Goal: Task Accomplishment & Management: Complete application form

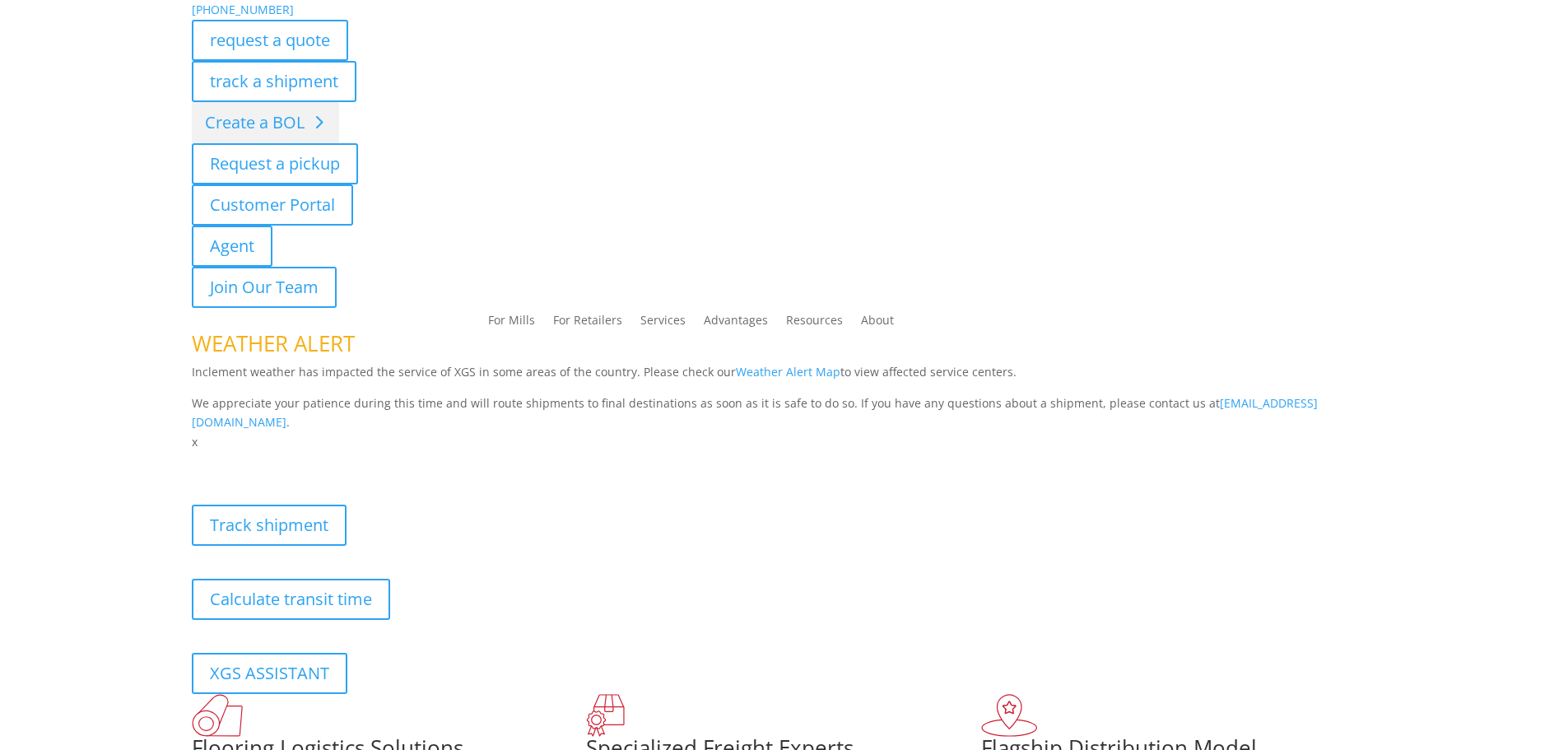
click at [227, 126] on link "Create a BOL" at bounding box center [265, 123] width 148 height 41
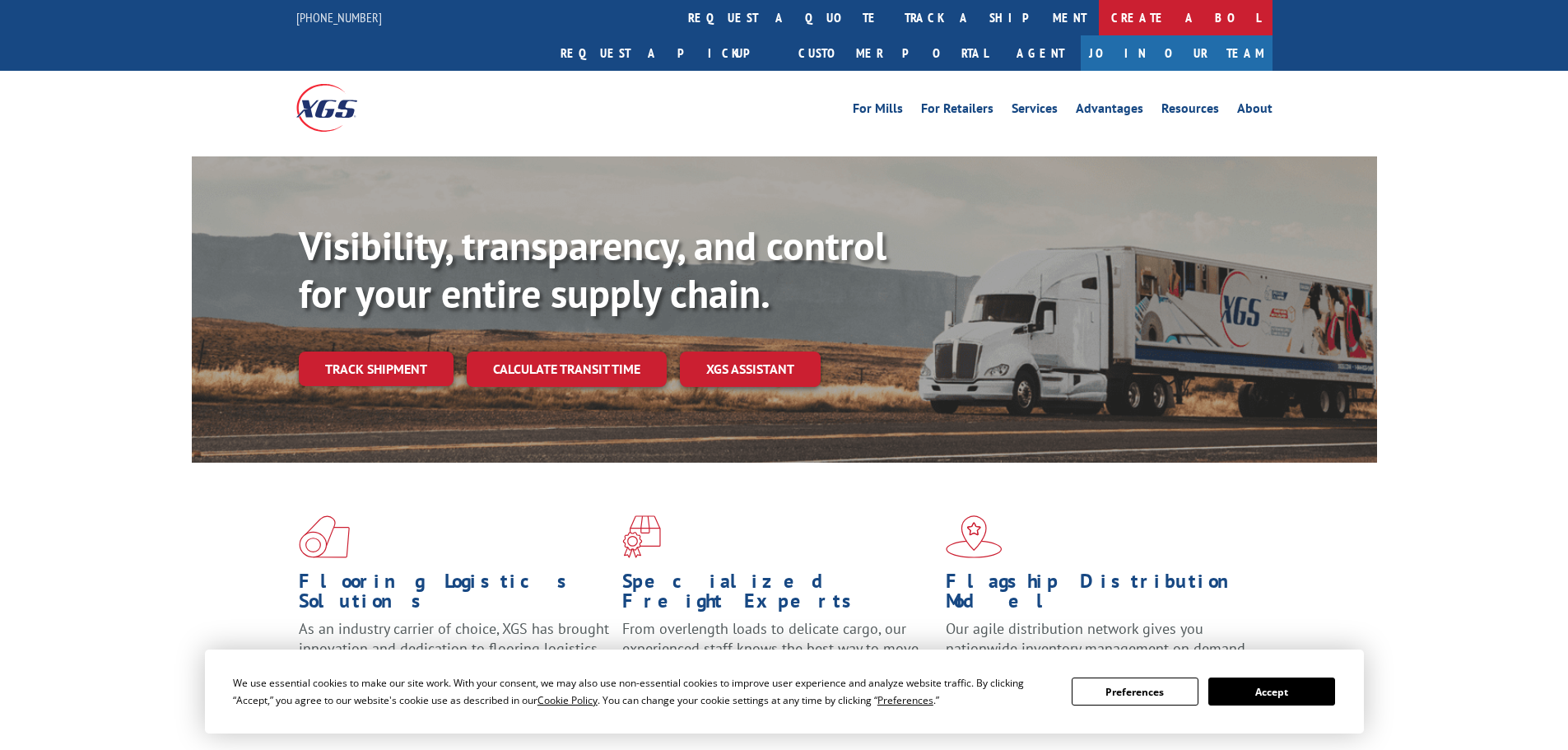
click at [1099, 18] on link "Create a BOL" at bounding box center [1185, 18] width 174 height 36
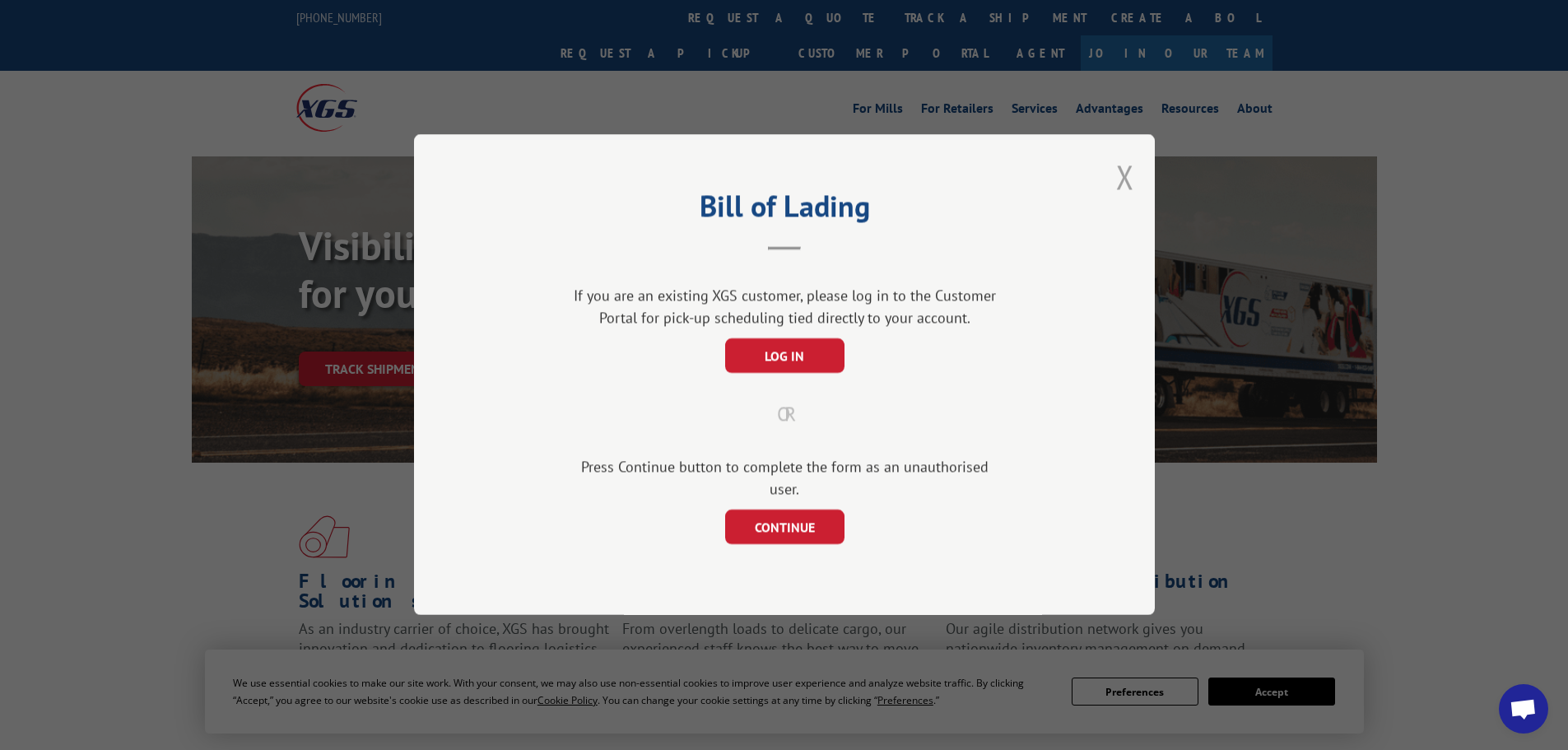
click at [1117, 183] on button "Close modal" at bounding box center [1125, 176] width 18 height 44
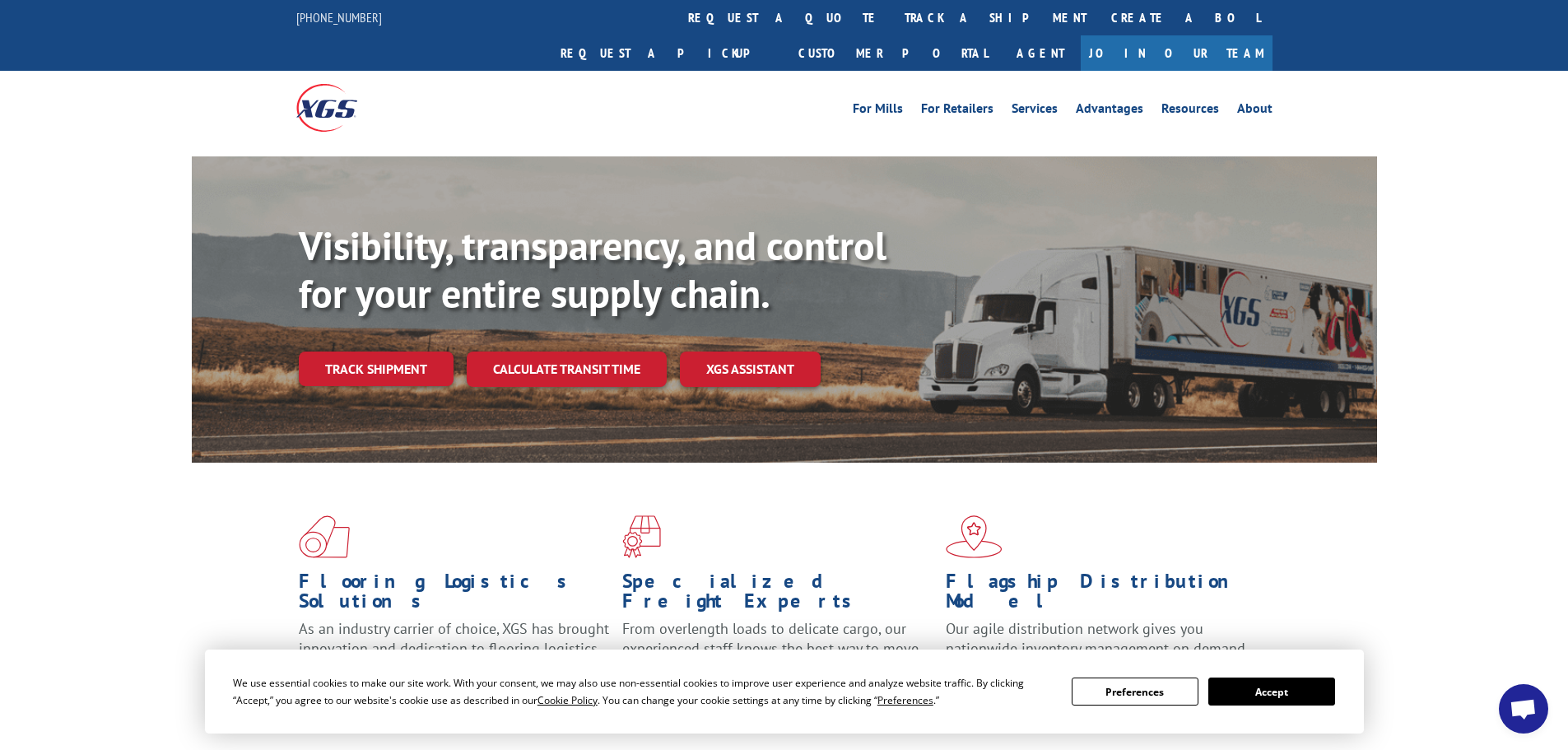
drag, startPoint x: 6, startPoint y: 449, endPoint x: 100, endPoint y: 469, distance: 96.1
click at [6, 463] on div "Flooring Logistics Solutions As an industry carrier of choice, XGS has brought …" at bounding box center [784, 629] width 1568 height 331
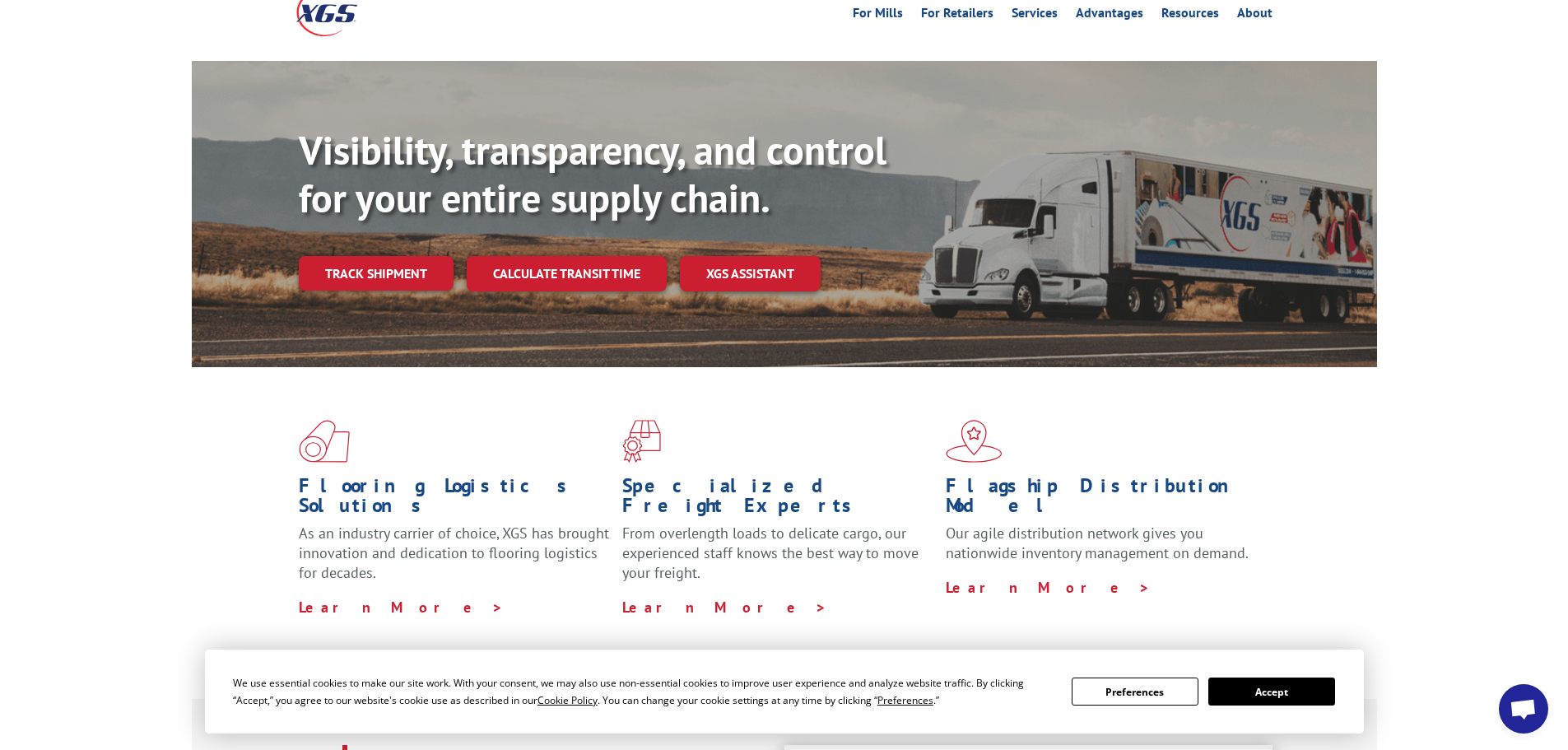
scroll to position [165, 0]
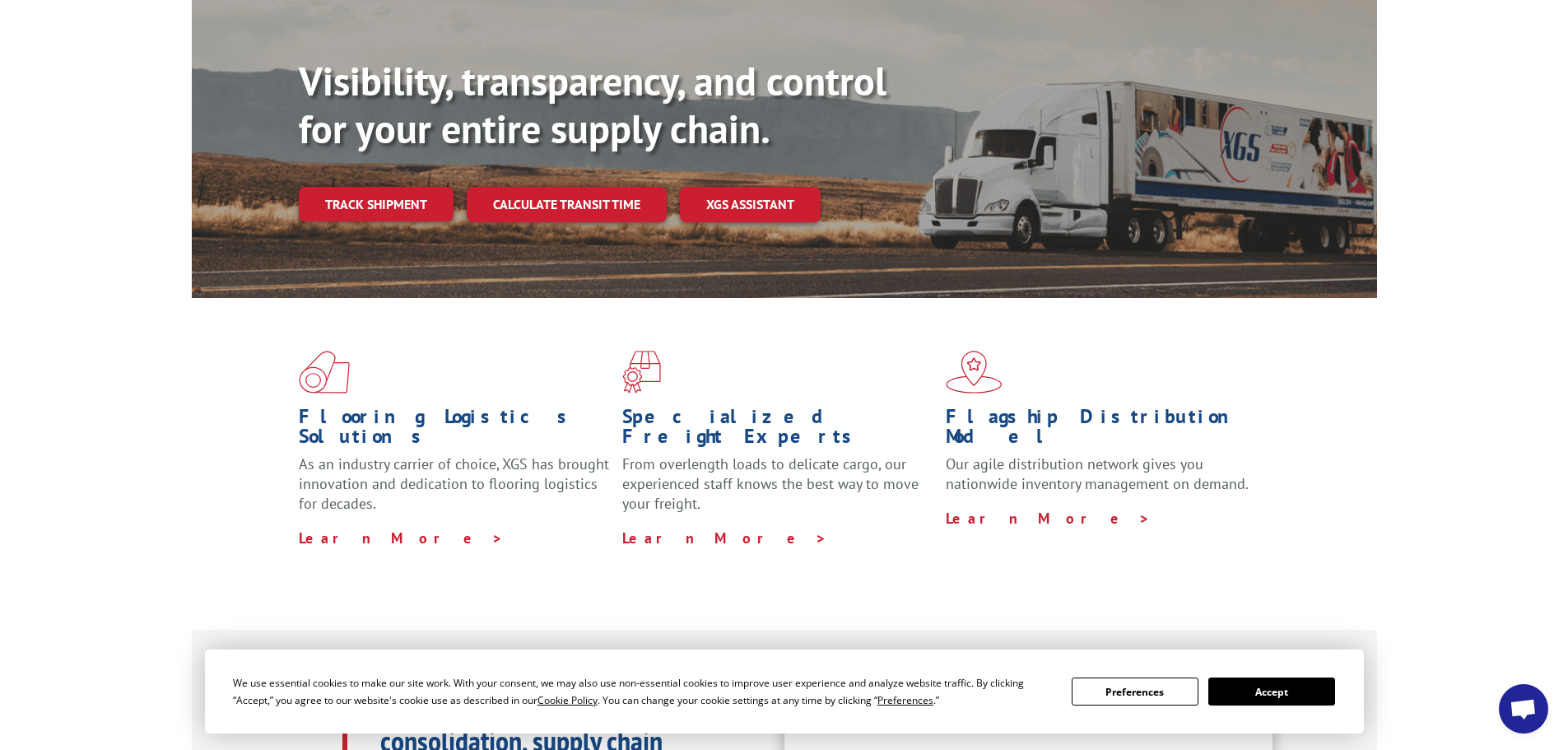
click at [1265, 690] on button "Accept" at bounding box center [1271, 691] width 126 height 28
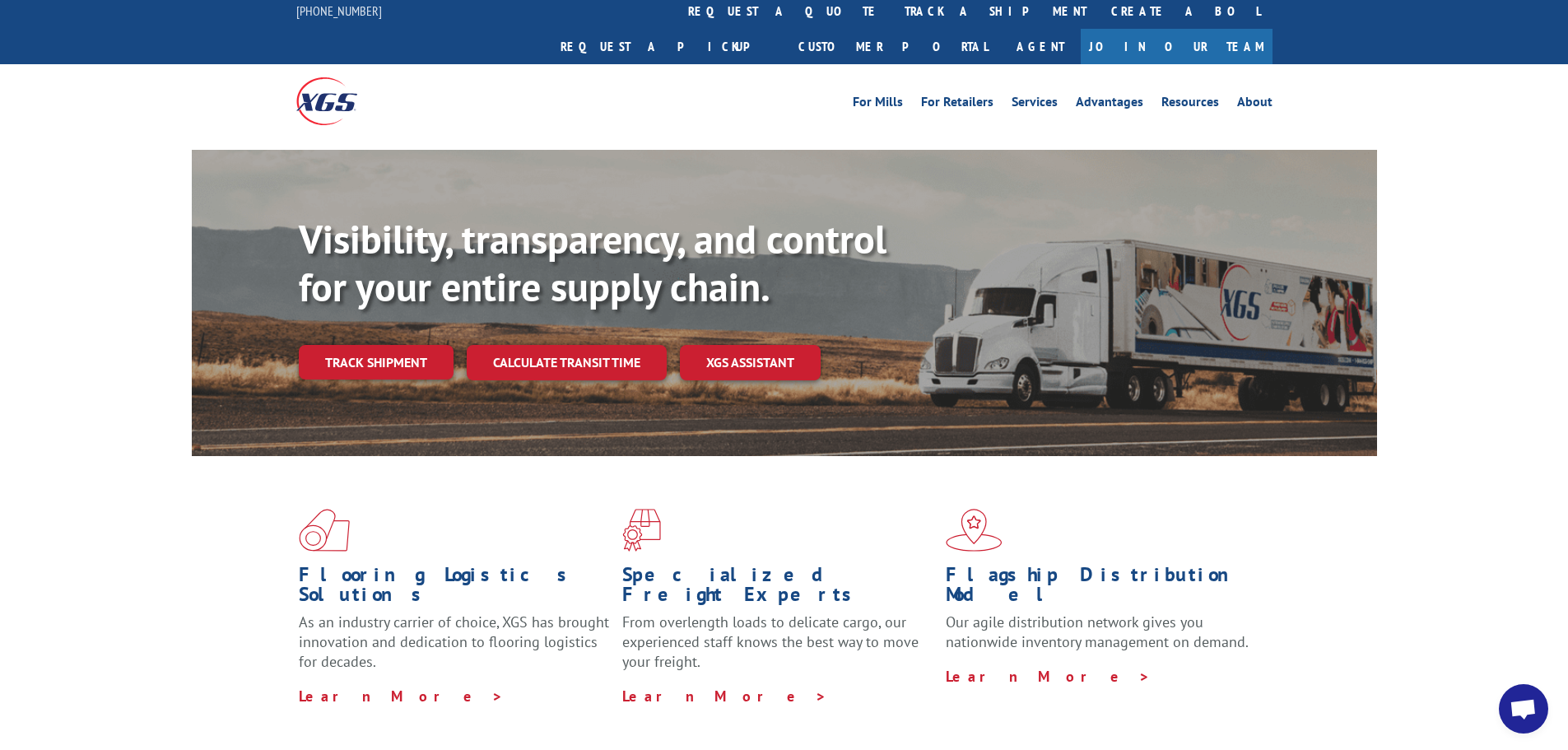
scroll to position [0, 0]
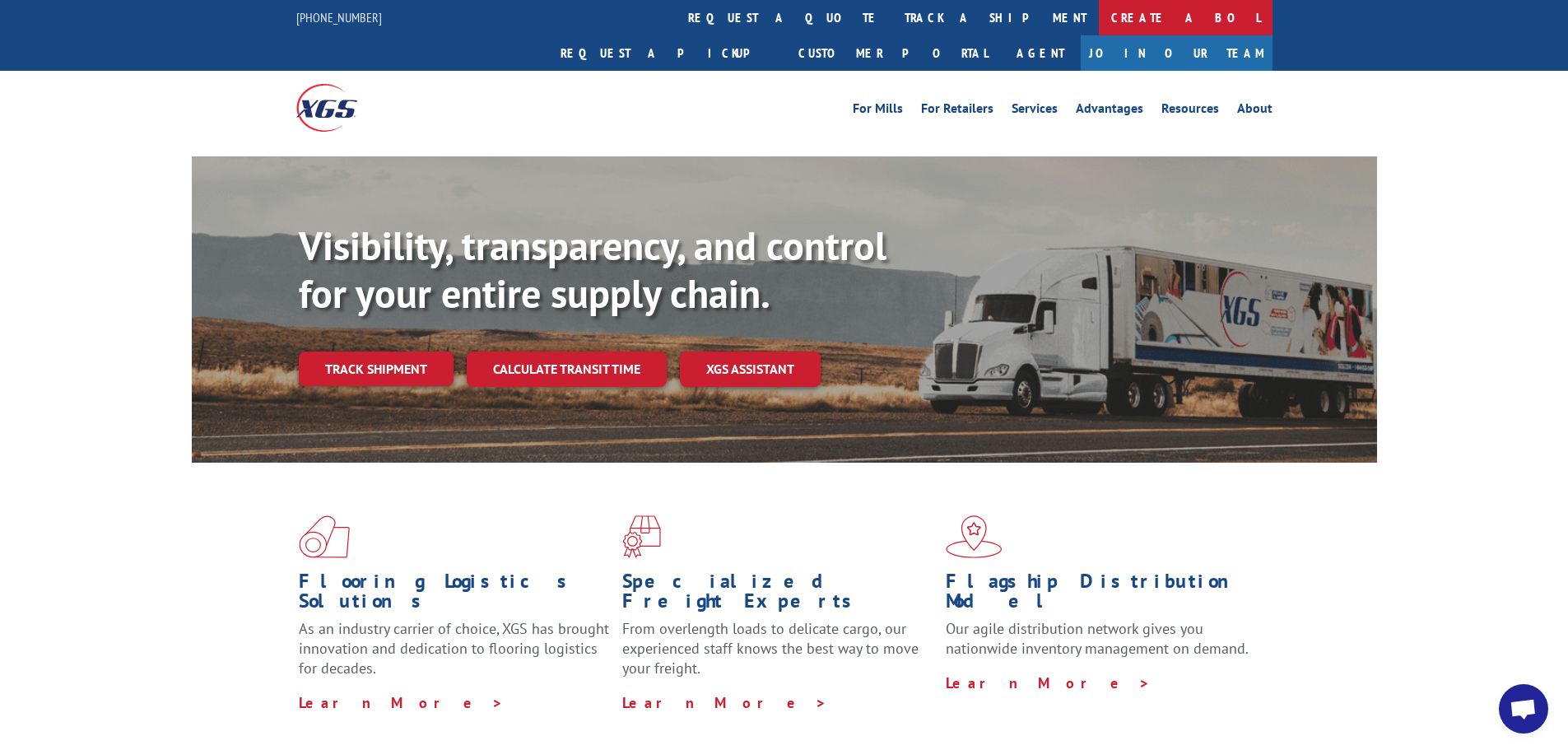
click at [1099, 12] on link "Create a BOL" at bounding box center [1185, 18] width 174 height 36
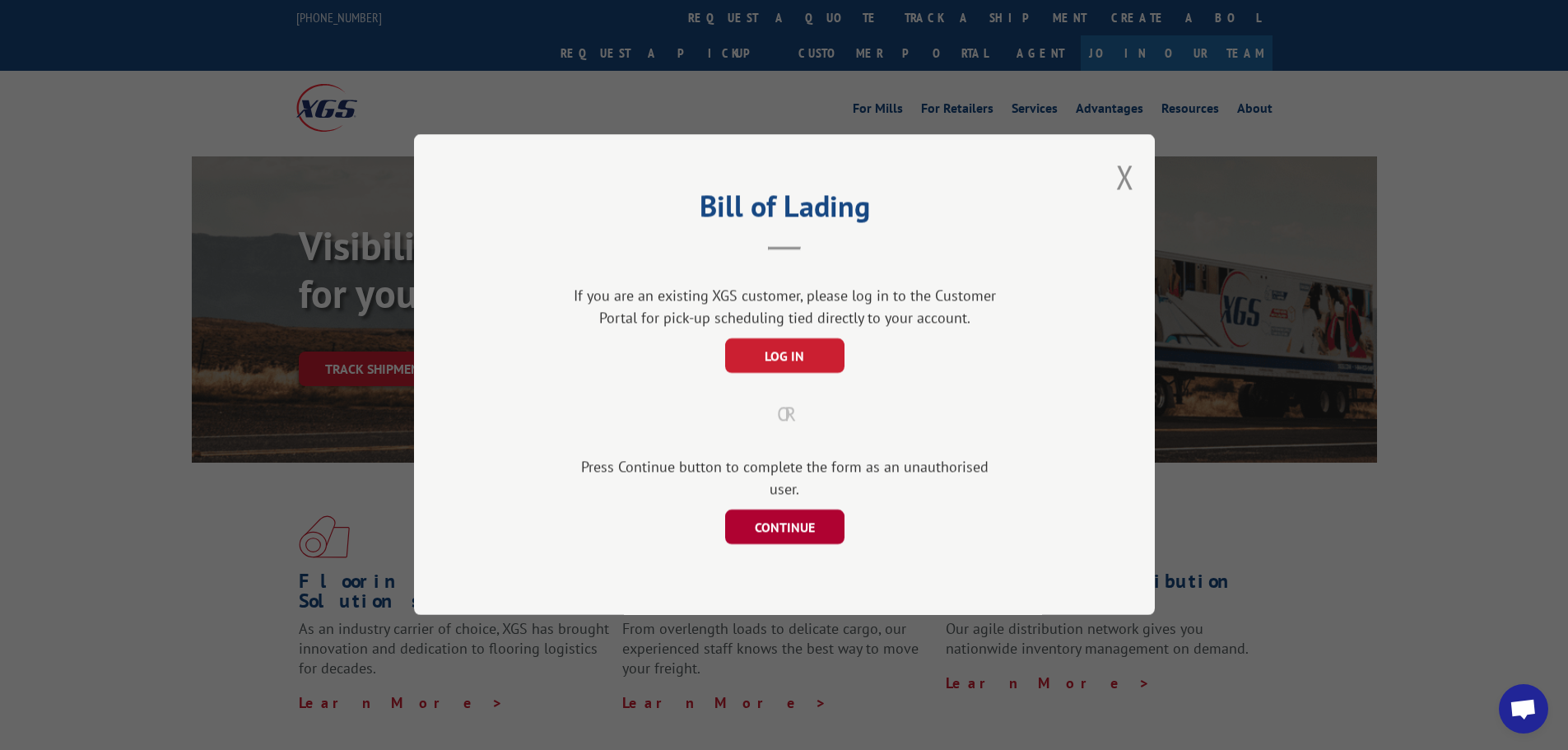
click at [792, 518] on button "CONTINUE" at bounding box center [784, 527] width 119 height 35
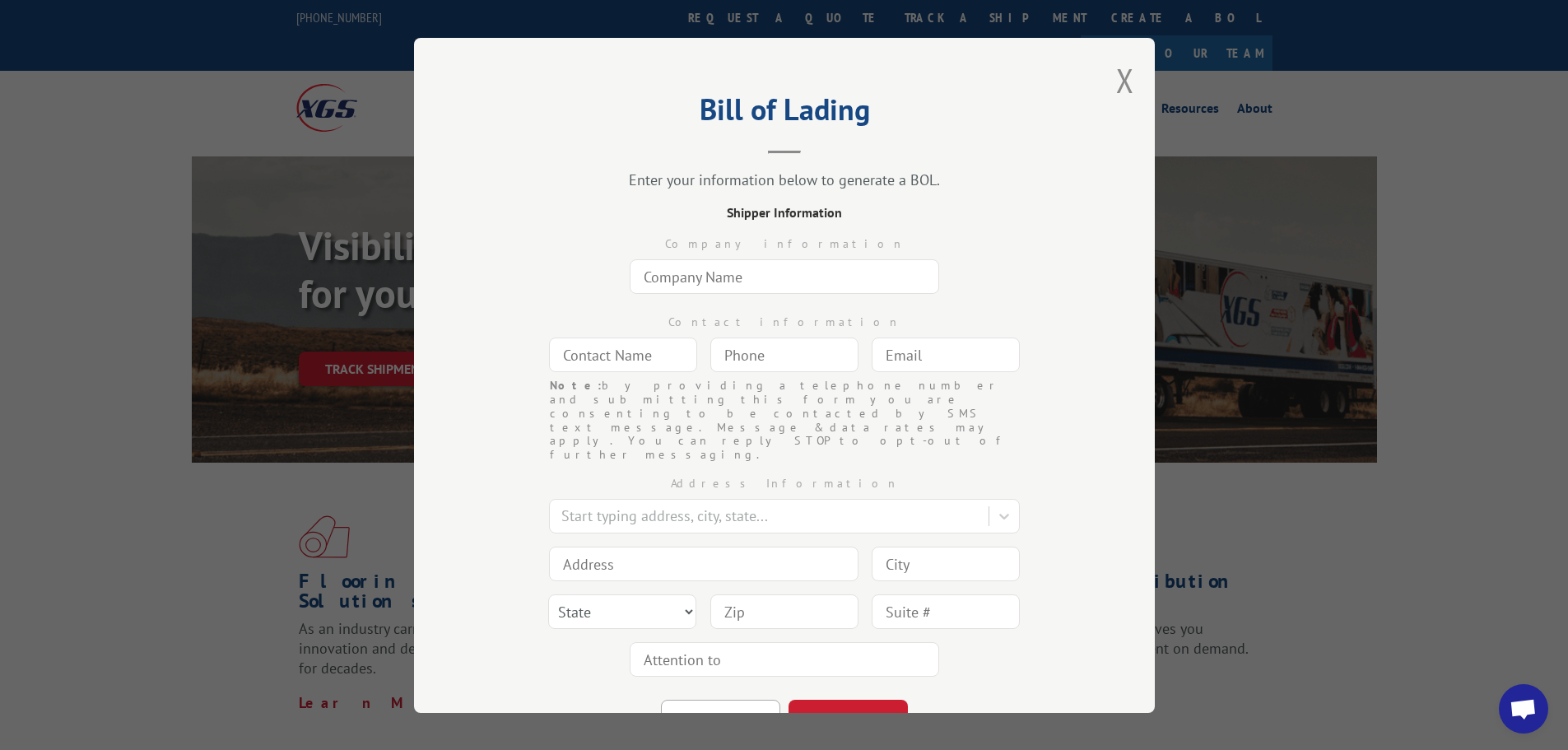
click at [682, 270] on input "text" at bounding box center [784, 276] width 310 height 35
click at [681, 273] on input "text" at bounding box center [784, 276] width 310 height 35
click at [687, 274] on input "text" at bounding box center [784, 276] width 310 height 35
click at [676, 276] on input "text" at bounding box center [784, 276] width 310 height 35
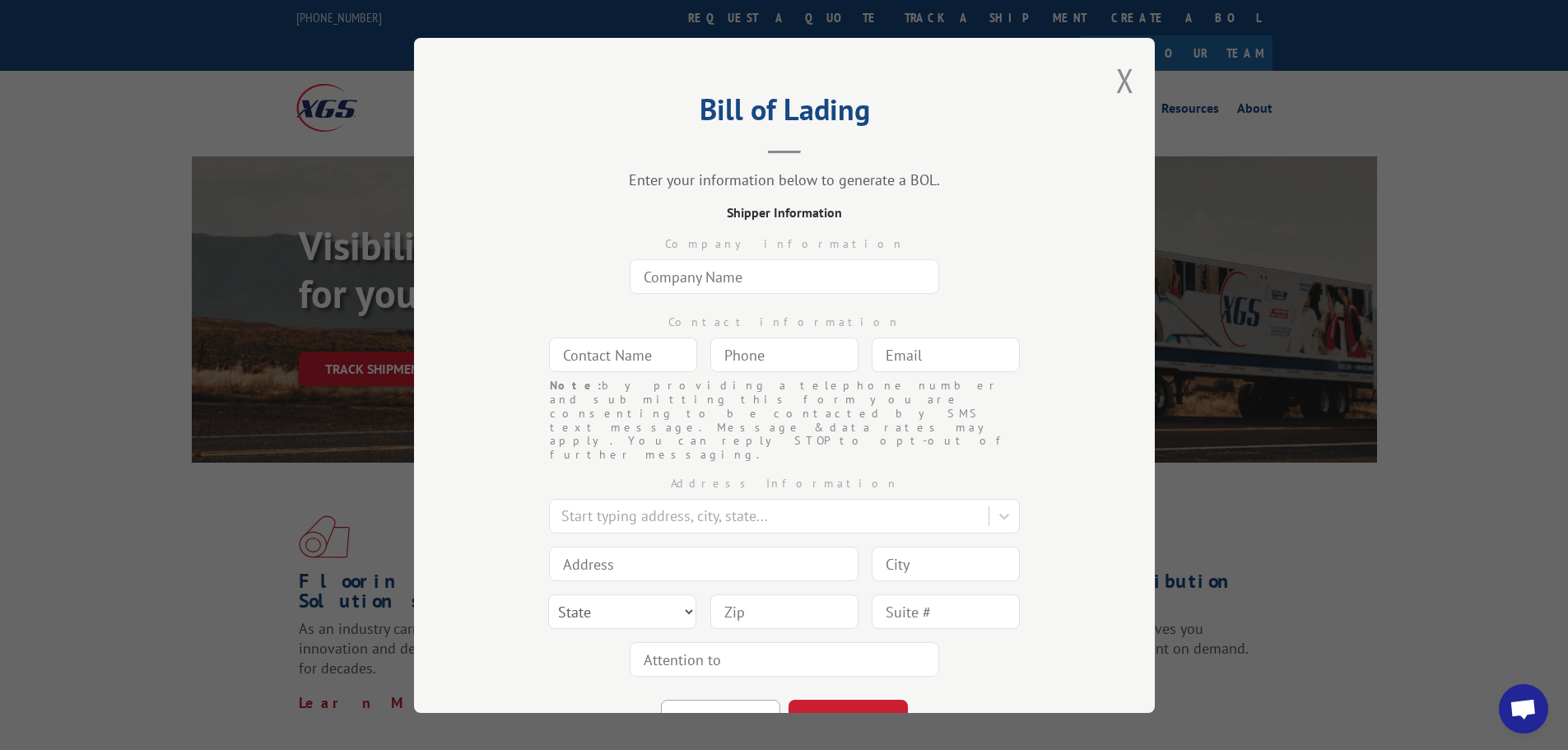
click at [676, 276] on input "text" at bounding box center [784, 276] width 310 height 35
click at [650, 277] on input "text" at bounding box center [784, 276] width 310 height 35
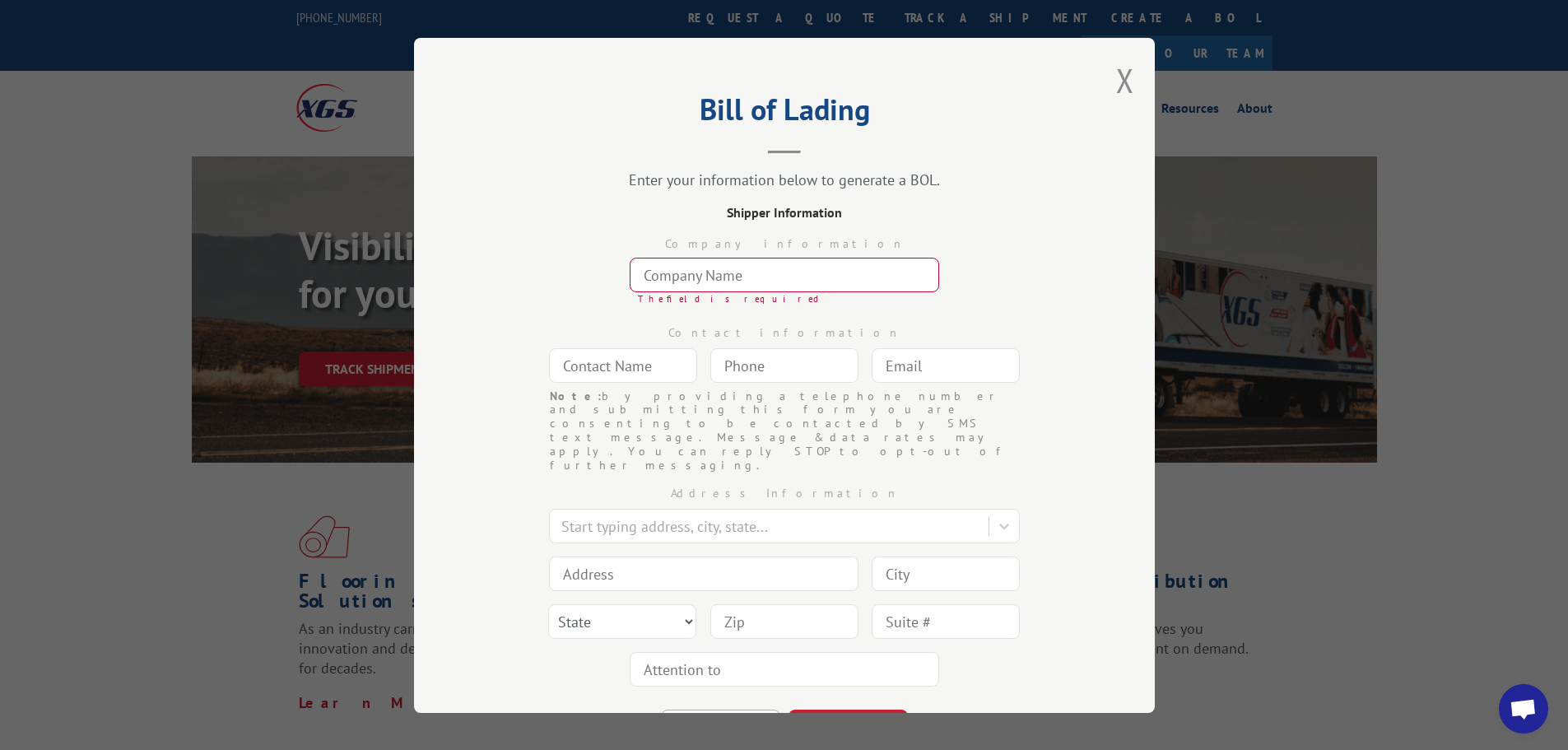
click at [579, 293] on div "Company information The field is required" at bounding box center [784, 267] width 576 height 89
click at [667, 284] on input "text" at bounding box center [784, 274] width 310 height 35
click at [552, 282] on div "Company information The field is required" at bounding box center [784, 267] width 576 height 89
click at [555, 282] on div "Company information The field is required" at bounding box center [784, 267] width 576 height 89
click at [670, 269] on input "text" at bounding box center [784, 274] width 310 height 35
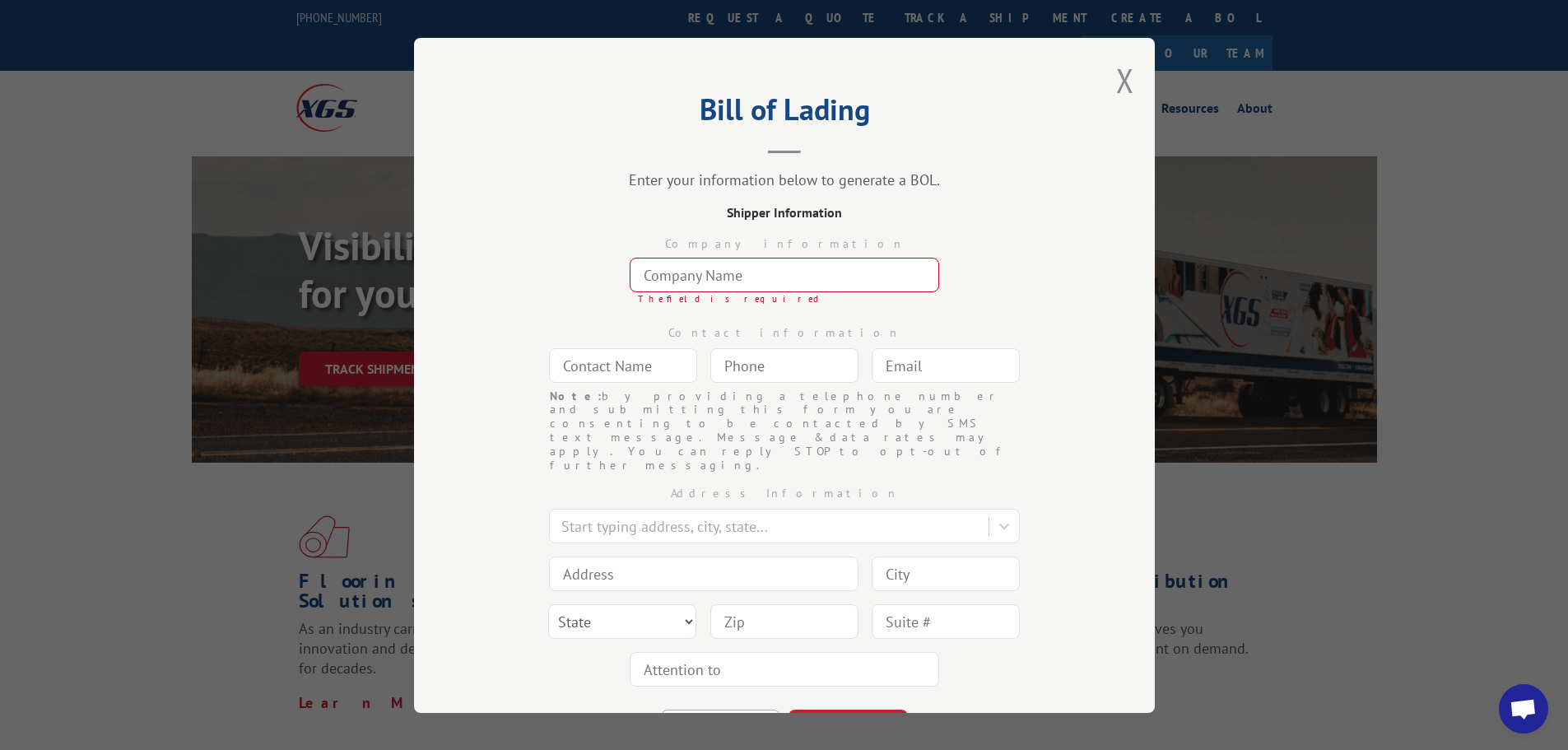
click at [665, 285] on input "text" at bounding box center [784, 274] width 310 height 35
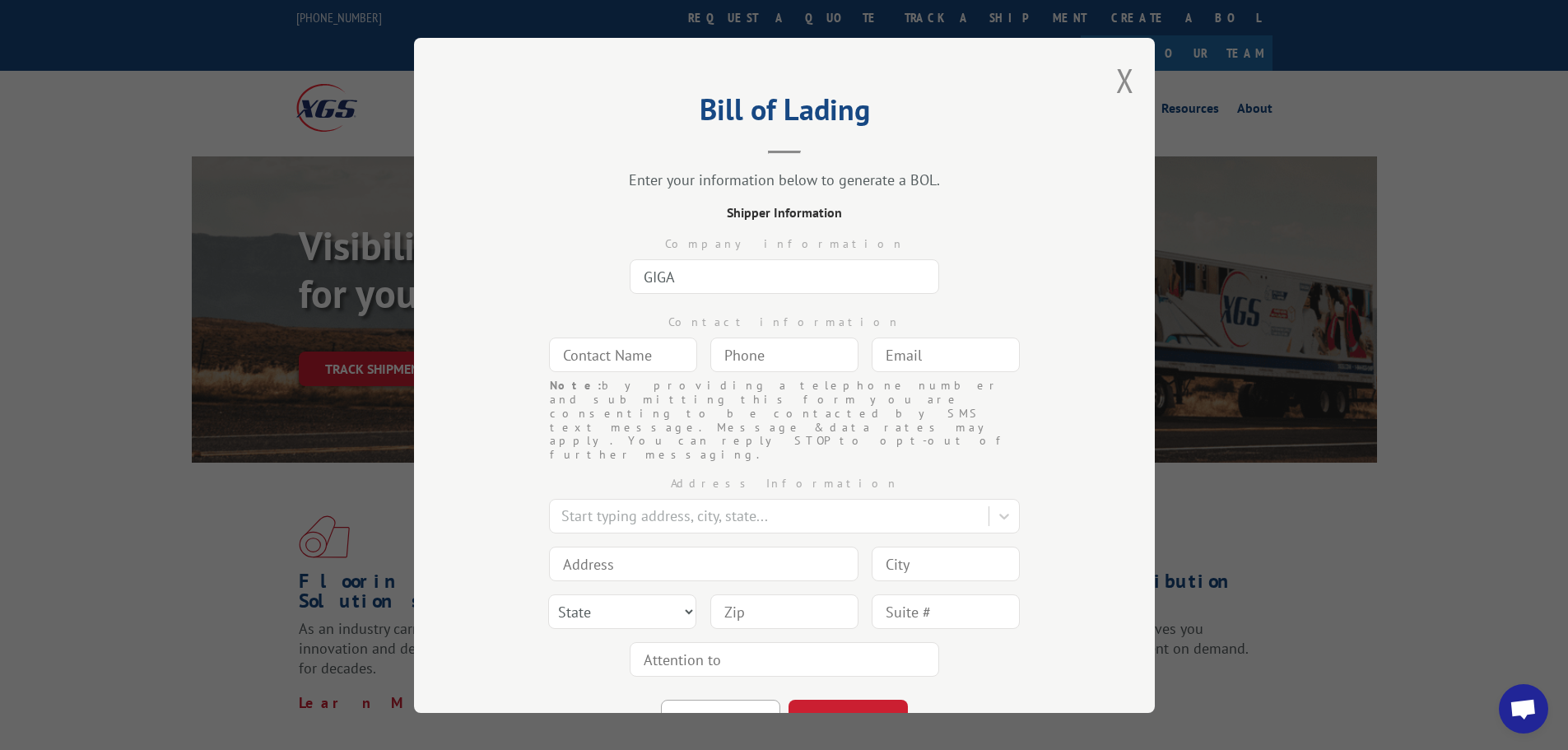
paste input "AT1"
type input "GIGA AT1"
click at [596, 546] on input at bounding box center [704, 563] width 310 height 35
paste input "[STREET_ADDRESS][PERSON_NAME]"
type input "[STREET_ADDRESS][PERSON_NAME]"
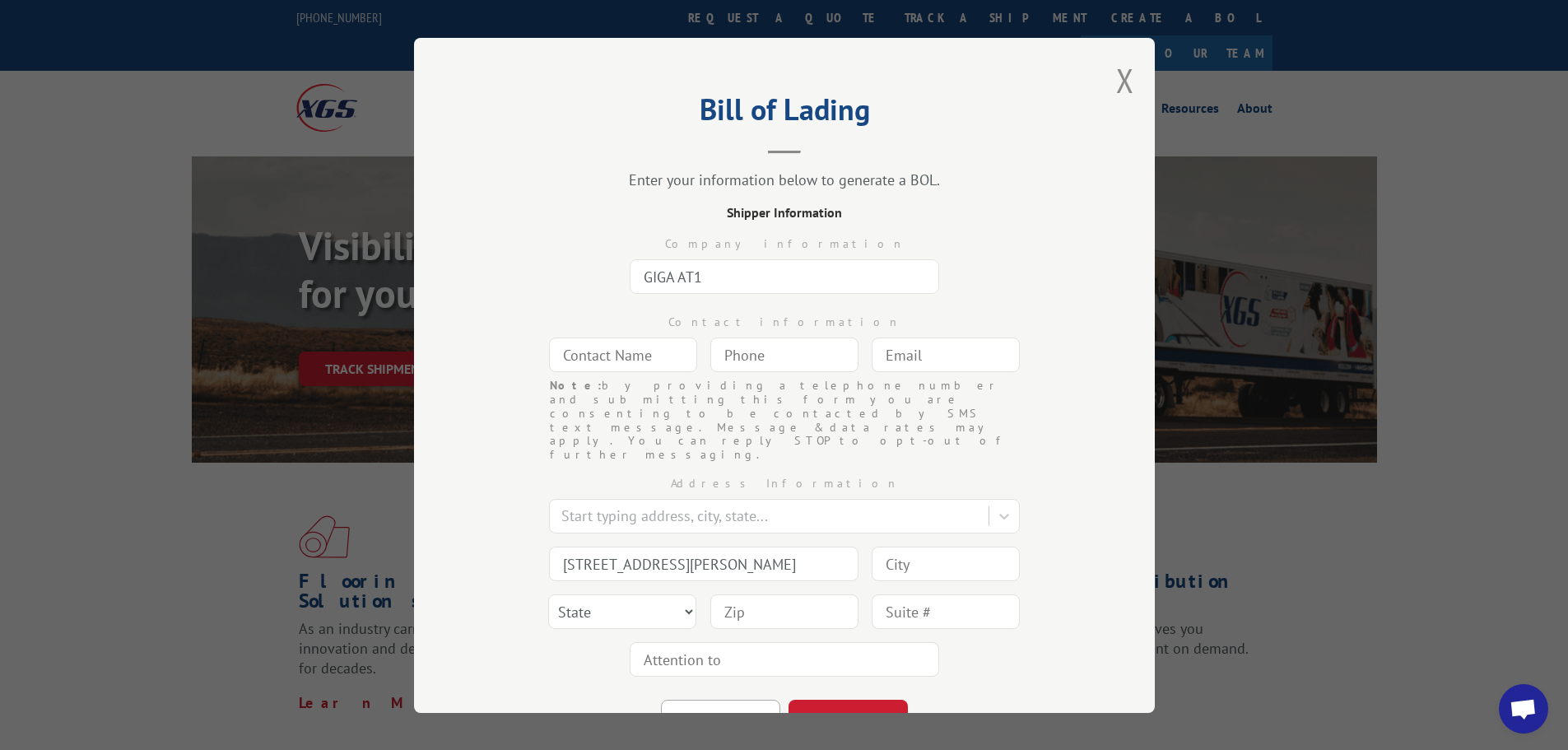
click at [595, 356] on input "text" at bounding box center [623, 355] width 148 height 35
type input "GIGA"
click at [748, 356] on input "(___) ___-____" at bounding box center [784, 355] width 148 height 35
type input "[PHONE_NUMBER]"
drag, startPoint x: 886, startPoint y: 363, endPoint x: 532, endPoint y: 333, distance: 355.3
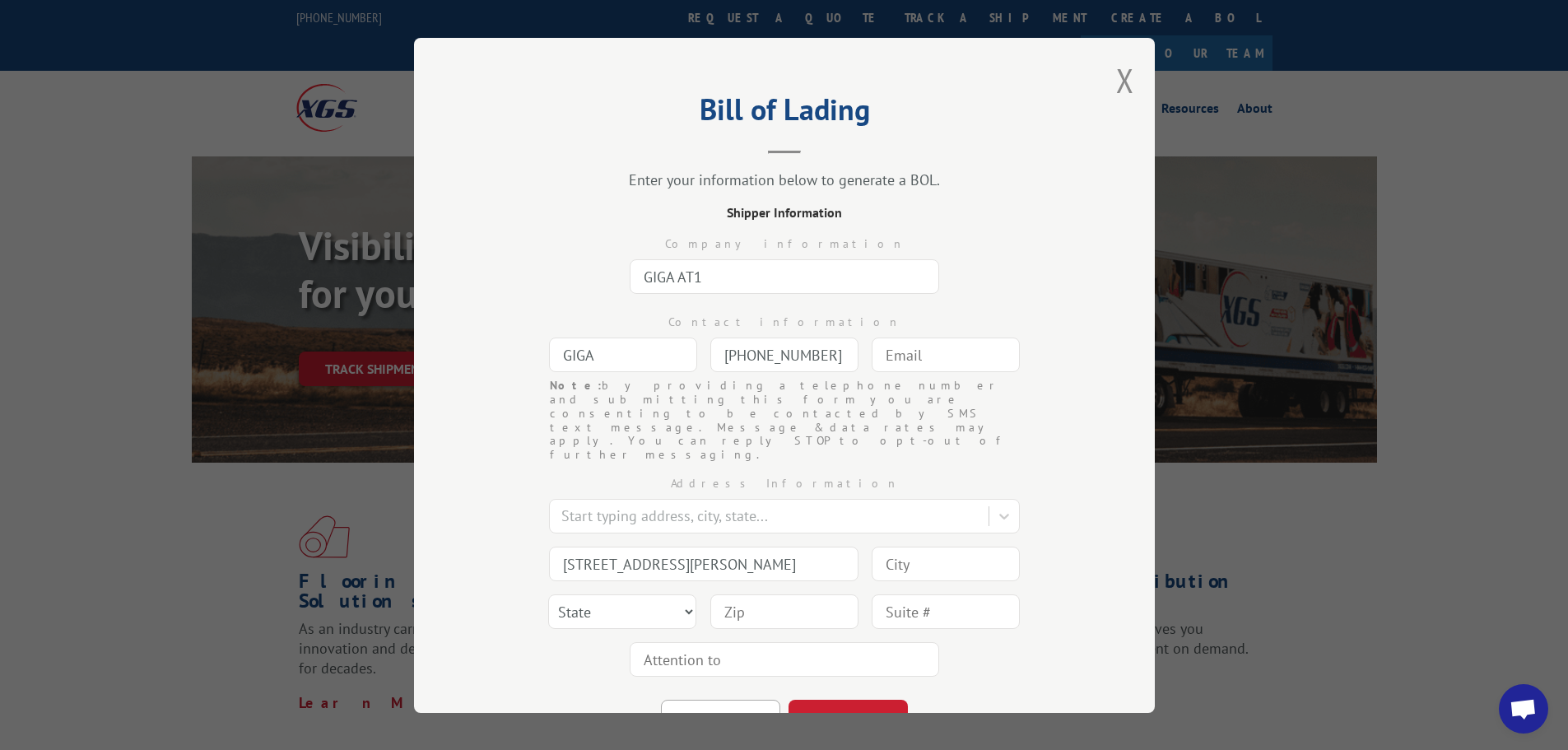
click at [886, 363] on input "text" at bounding box center [946, 355] width 148 height 35
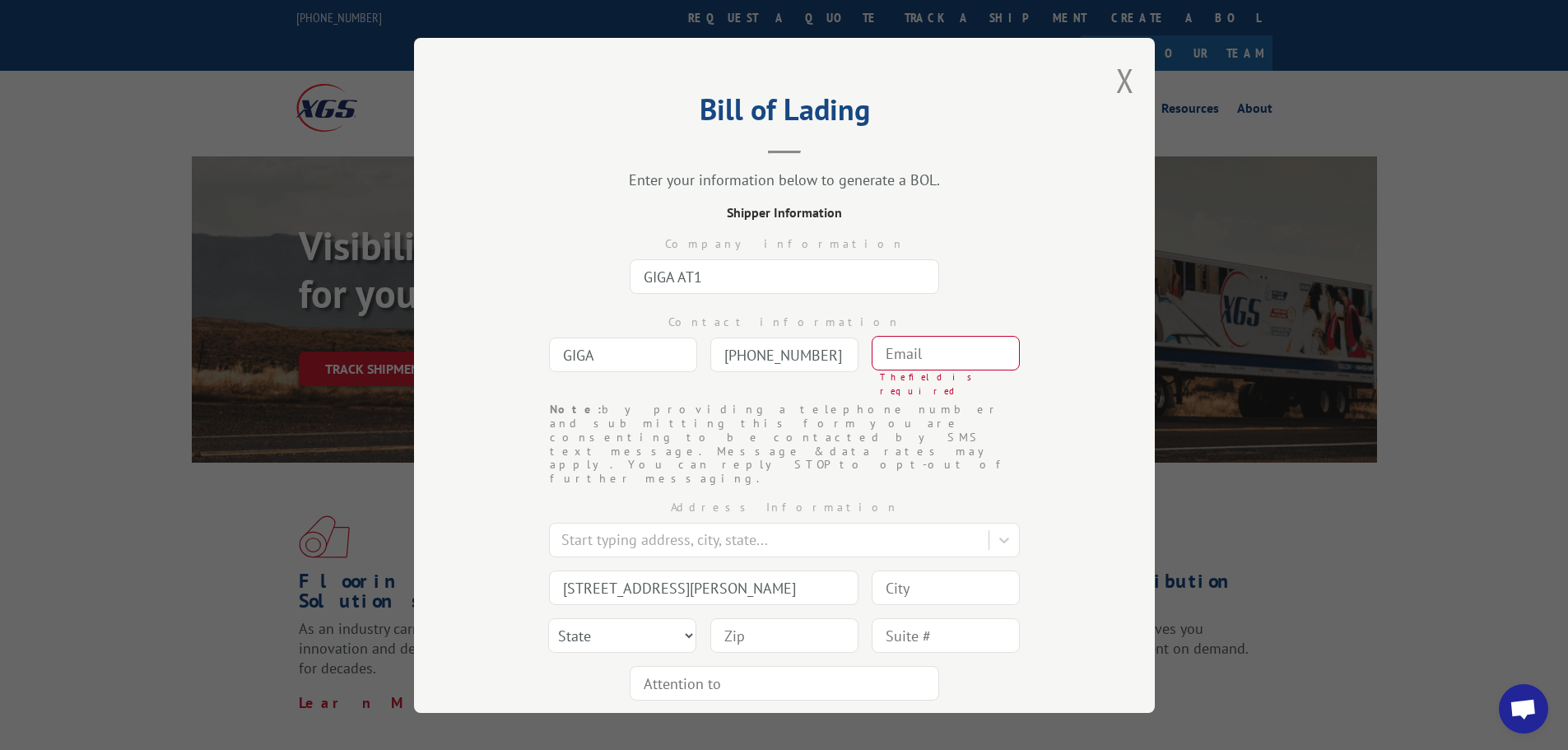
click at [920, 345] on input "text" at bounding box center [946, 353] width 148 height 35
paste input "[EMAIL_ADDRESS][DOMAIN_NAME]"
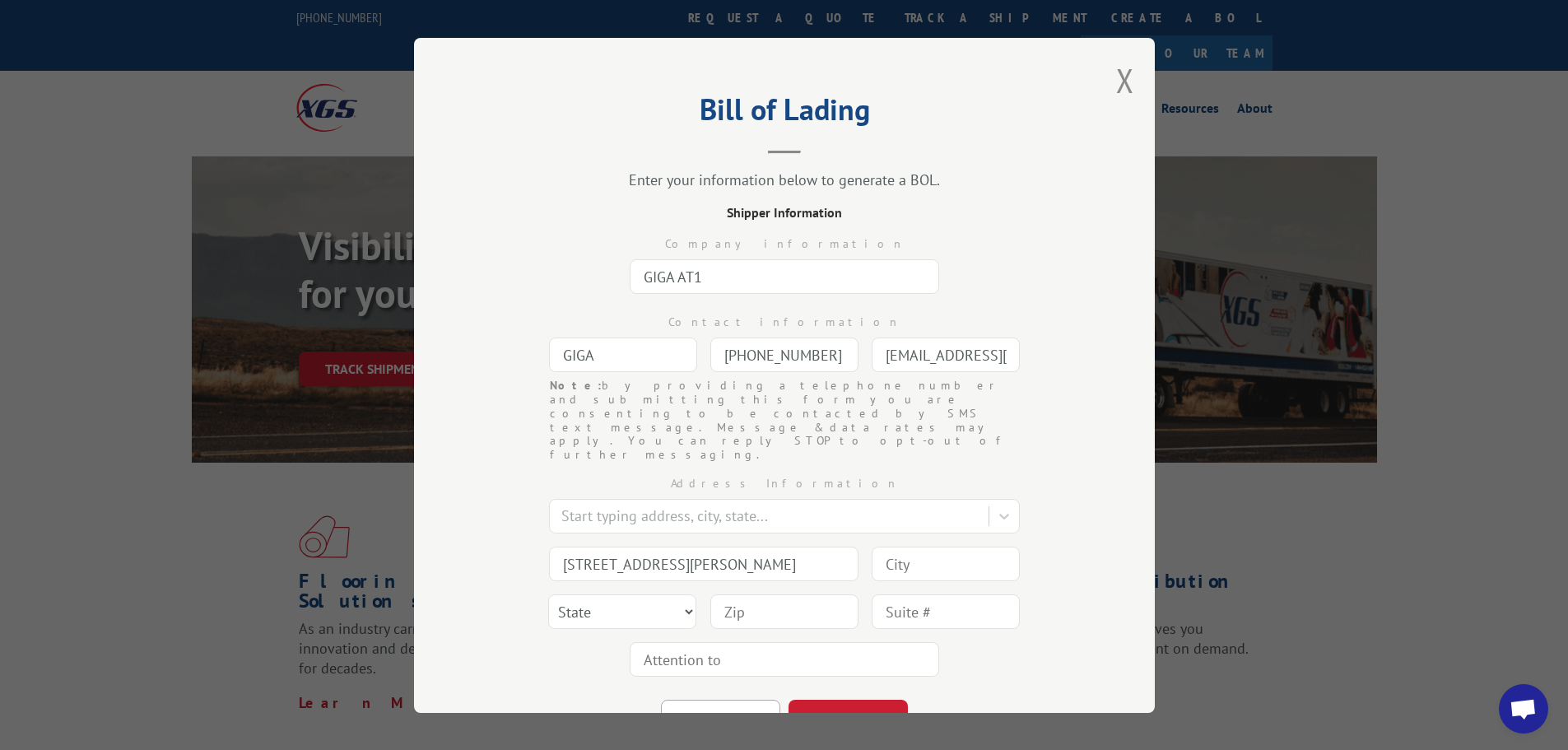
scroll to position [0, 25]
type input "[EMAIL_ADDRESS][DOMAIN_NAME]"
click at [726, 594] on input at bounding box center [784, 611] width 148 height 35
paste input "[GEOGRAPHIC_DATA]"
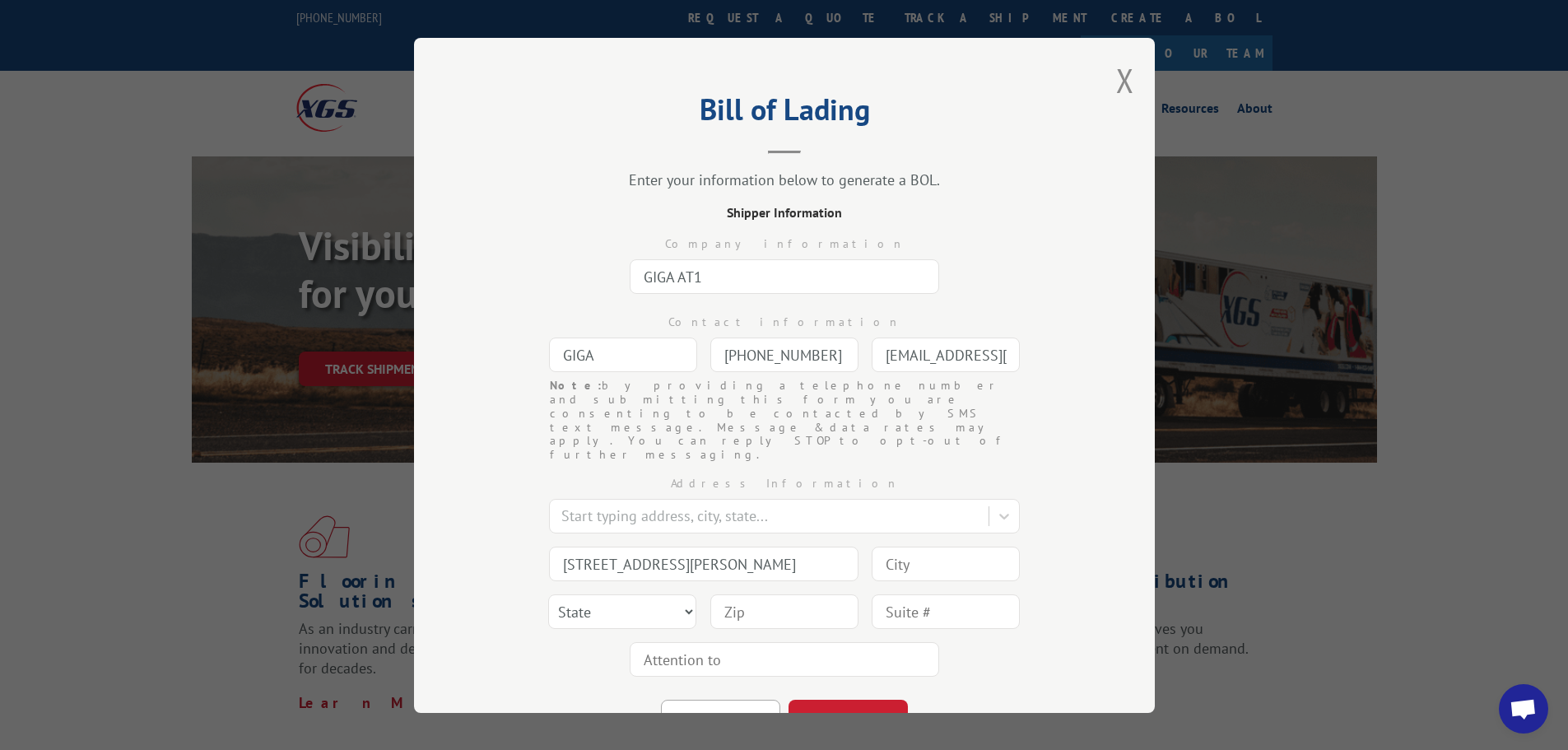
type input "[GEOGRAPHIC_DATA]"
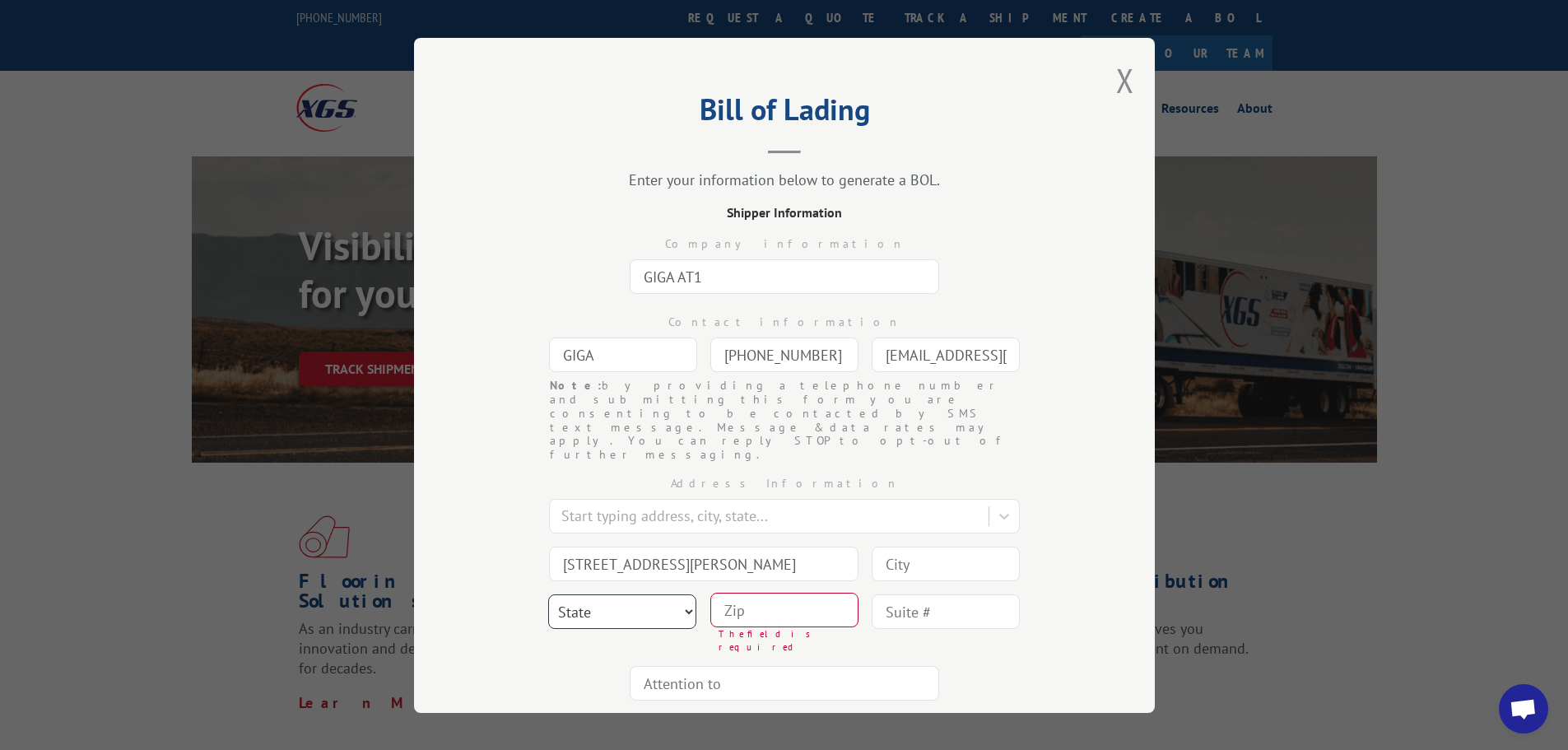
drag, startPoint x: 627, startPoint y: 569, endPoint x: 724, endPoint y: 567, distance: 97.0
click at [627, 594] on select "State [US_STATE] [US_STATE] [US_STATE] [US_STATE] [US_STATE] [US_STATE] [US_STA…" at bounding box center [622, 611] width 148 height 35
drag, startPoint x: 861, startPoint y: 547, endPoint x: 900, endPoint y: 534, distance: 41.1
click at [861, 547] on div "Address Information Start typing address, city, state... [GEOGRAPHIC_DATA][PERS…" at bounding box center [784, 584] width 576 height 246
click at [906, 546] on input at bounding box center [946, 563] width 148 height 35
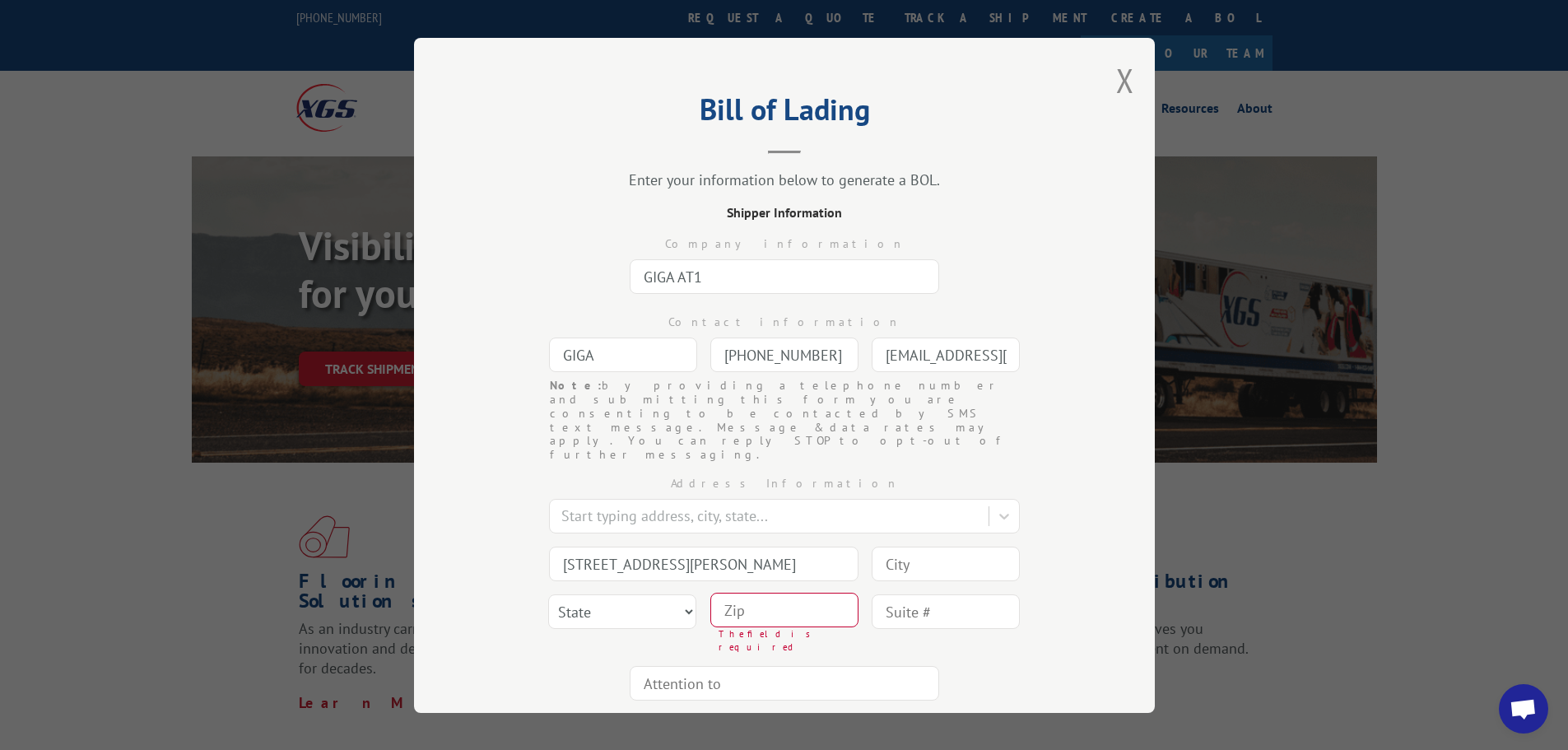
paste input "[GEOGRAPHIC_DATA]"
type input "[GEOGRAPHIC_DATA]"
click at [595, 594] on select "State [US_STATE] [US_STATE] [US_STATE] [US_STATE] [US_STATE] [US_STATE] [US_STA…" at bounding box center [622, 611] width 148 height 35
select select "GA"
click at [446, 463] on div "Bill of Lading Enter your information below to generate a BOL. Shipper Informat…" at bounding box center [784, 376] width 741 height 675
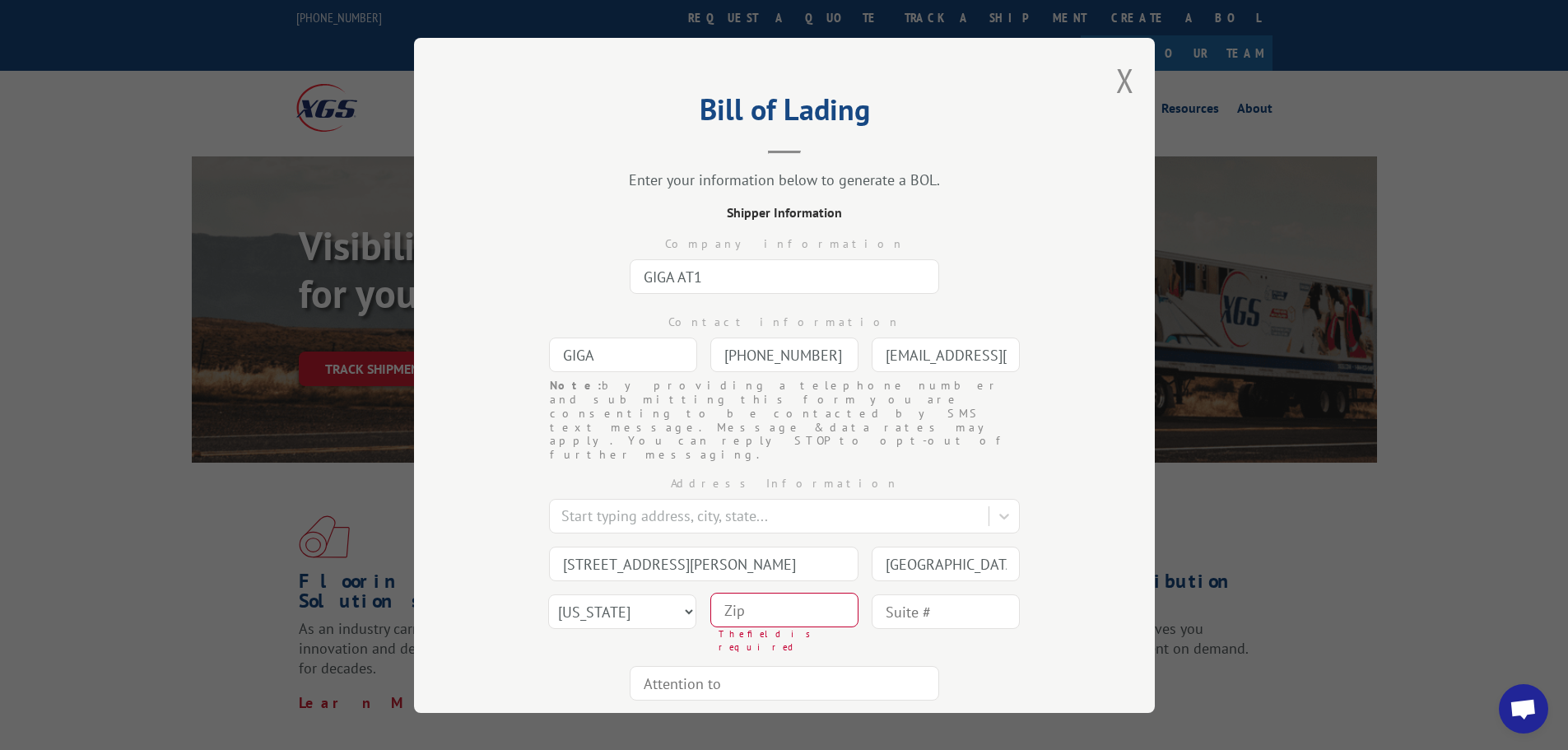
click at [839, 592] on input at bounding box center [784, 609] width 148 height 35
paste input "30122"
type input "30122"
click at [541, 601] on div "Address Information Start typing address, city, state... [GEOGRAPHIC_DATA][PERS…" at bounding box center [784, 572] width 576 height 222
click at [576, 619] on div "Address Information Start typing address, city, state... [GEOGRAPHIC_DATA][PERS…" at bounding box center [784, 572] width 576 height 222
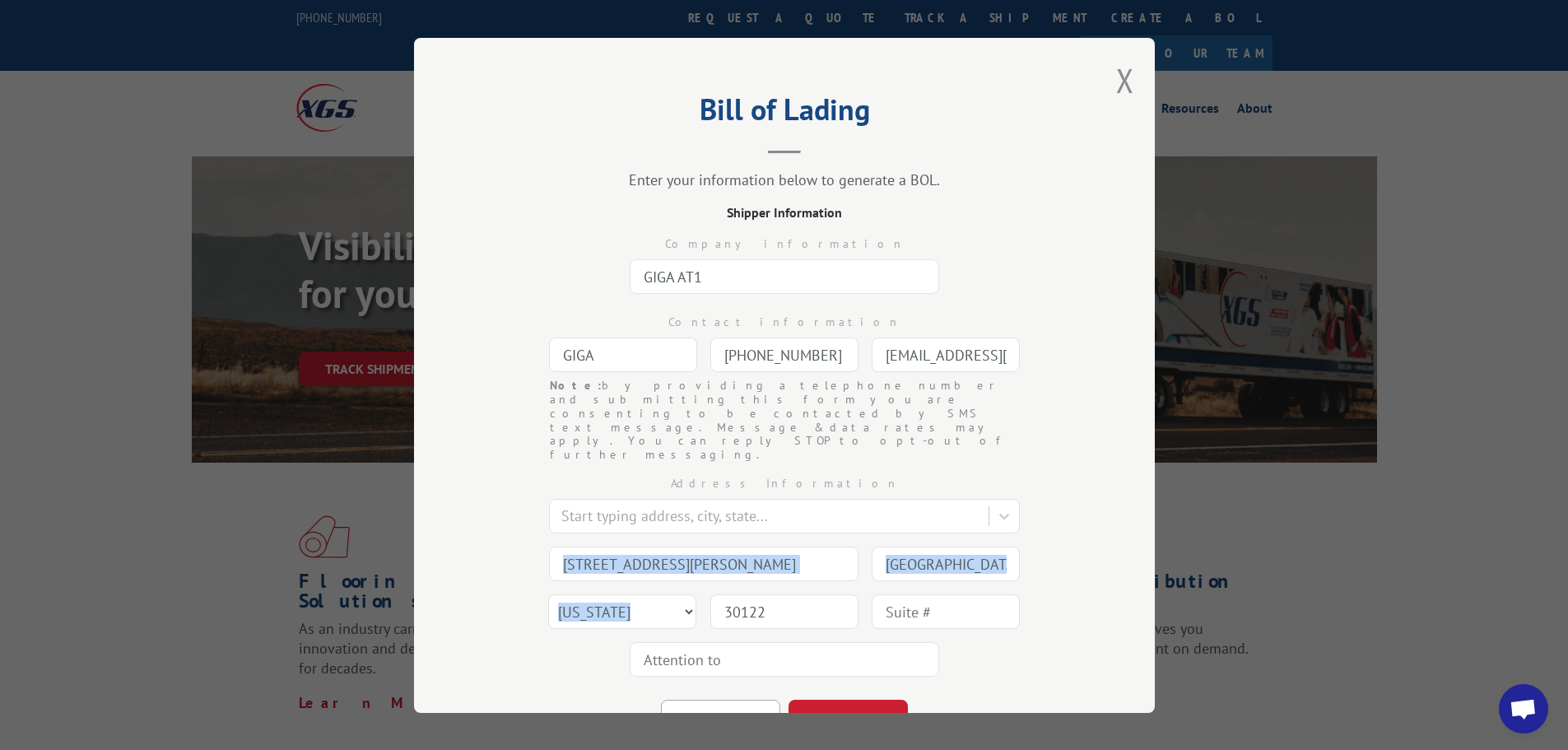
click at [576, 620] on div "Address Information Start typing address, city, state... [GEOGRAPHIC_DATA][PERS…" at bounding box center [784, 572] width 576 height 222
click at [472, 436] on div "Bill of Lading Enter your information below to generate a BOL. Shipper Informat…" at bounding box center [784, 376] width 741 height 675
click at [809, 699] on button "CONTINUE" at bounding box center [849, 717] width 119 height 37
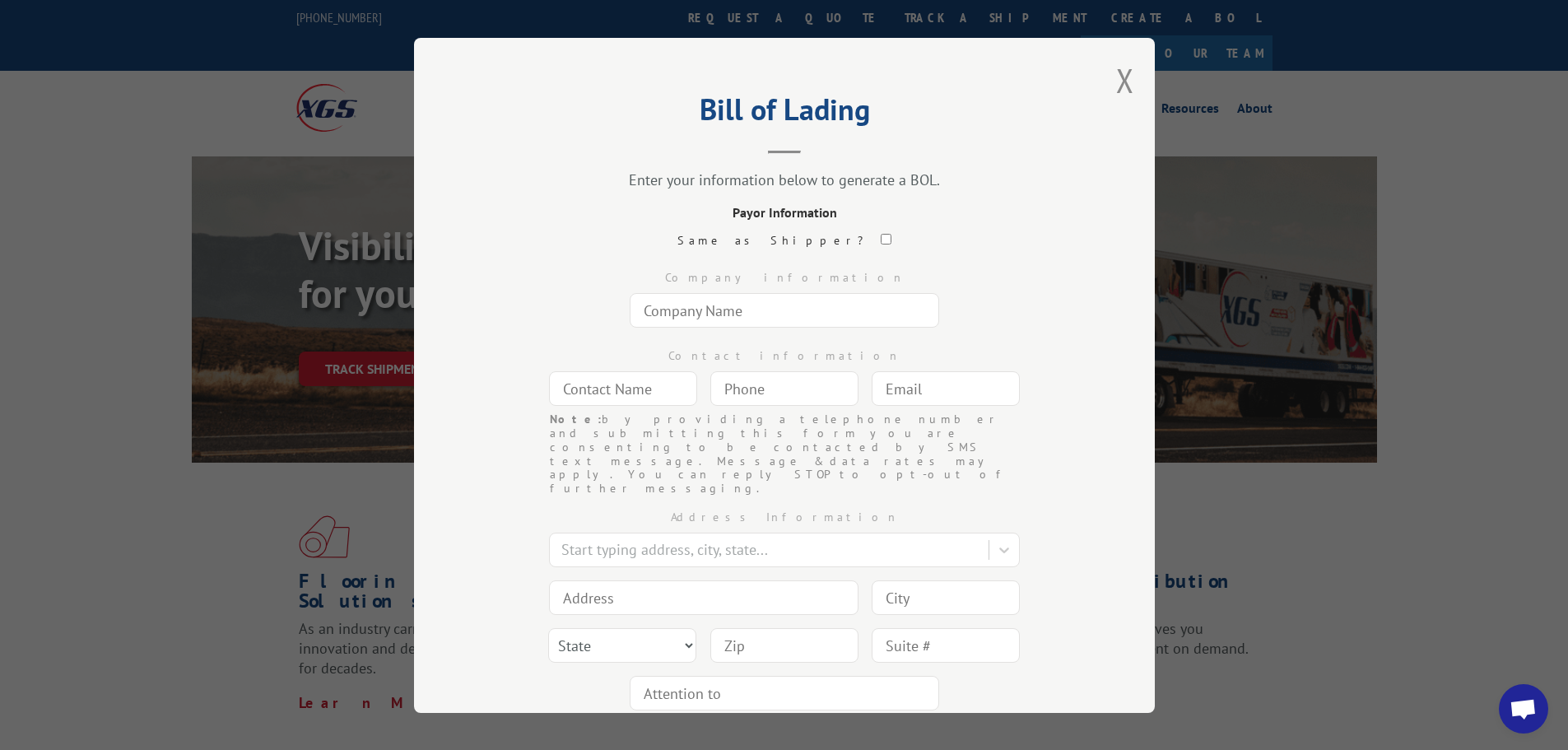
click at [758, 314] on input "text" at bounding box center [784, 310] width 310 height 35
click at [692, 316] on input "text" at bounding box center [784, 310] width 310 height 35
click at [677, 303] on input "text" at bounding box center [784, 308] width 310 height 35
paste input "[DOMAIN_NAME]"
type input "[DOMAIN_NAME]"
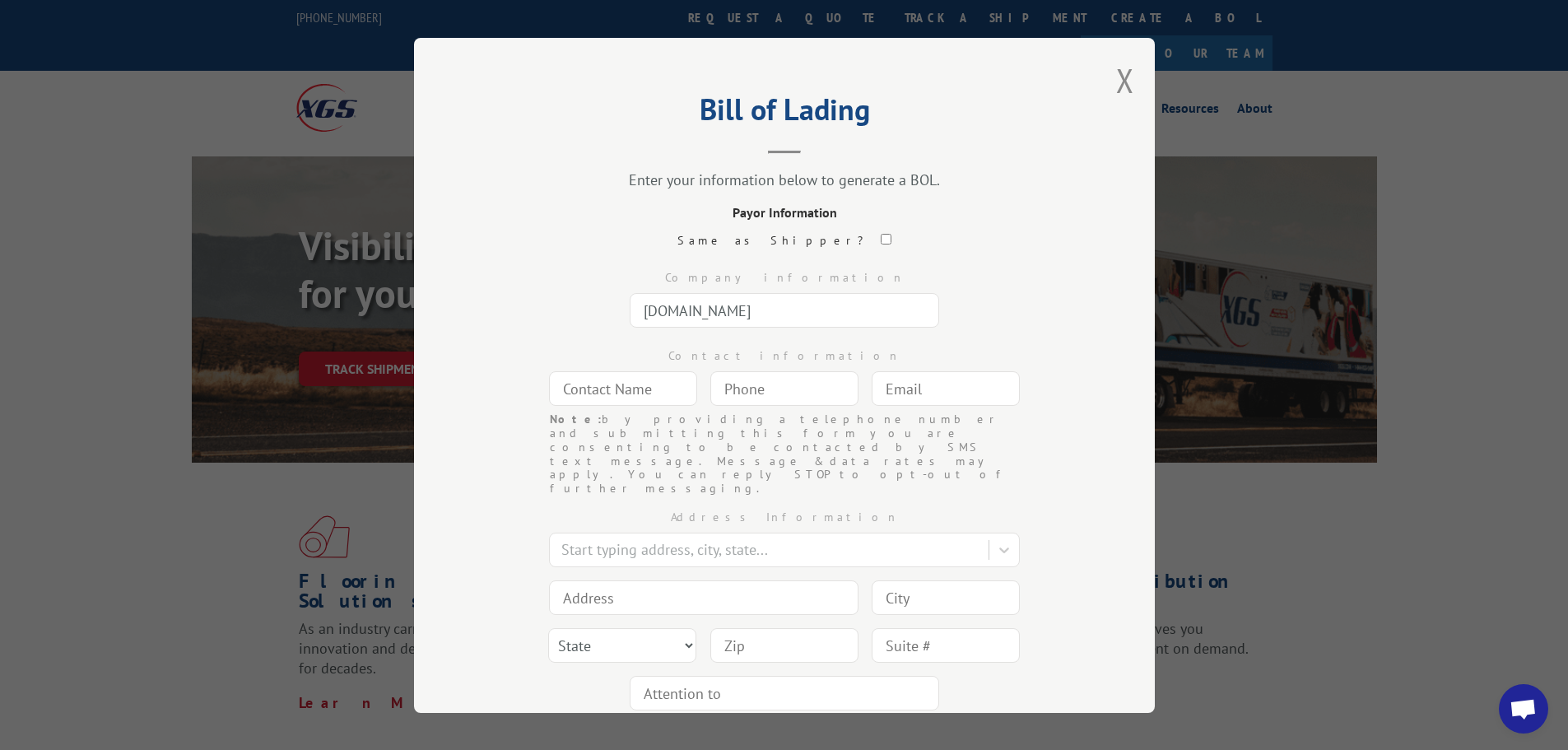
click at [906, 395] on input "text" at bounding box center [946, 388] width 148 height 35
paste input "[EMAIL_ADDRESS][DOMAIN_NAME]"
type input "[EMAIL_ADDRESS][DOMAIN_NAME]"
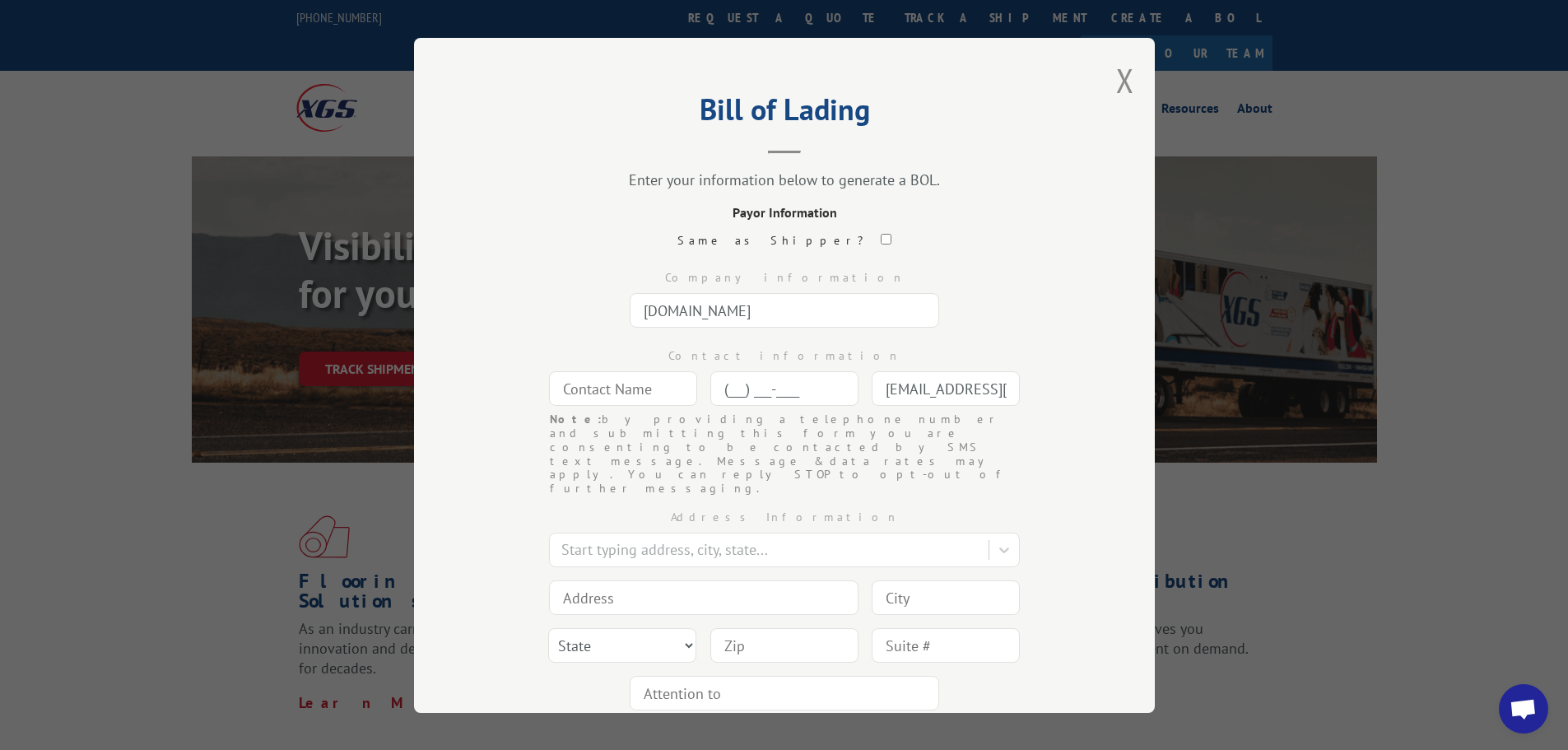
click at [800, 400] on input "(___) ___-____" at bounding box center [784, 388] width 148 height 35
paste input "877) 355-5839"
type input "[PHONE_NUMBER]"
click at [589, 399] on input "text" at bounding box center [623, 388] width 148 height 35
paste input "[PERSON_NAME]"
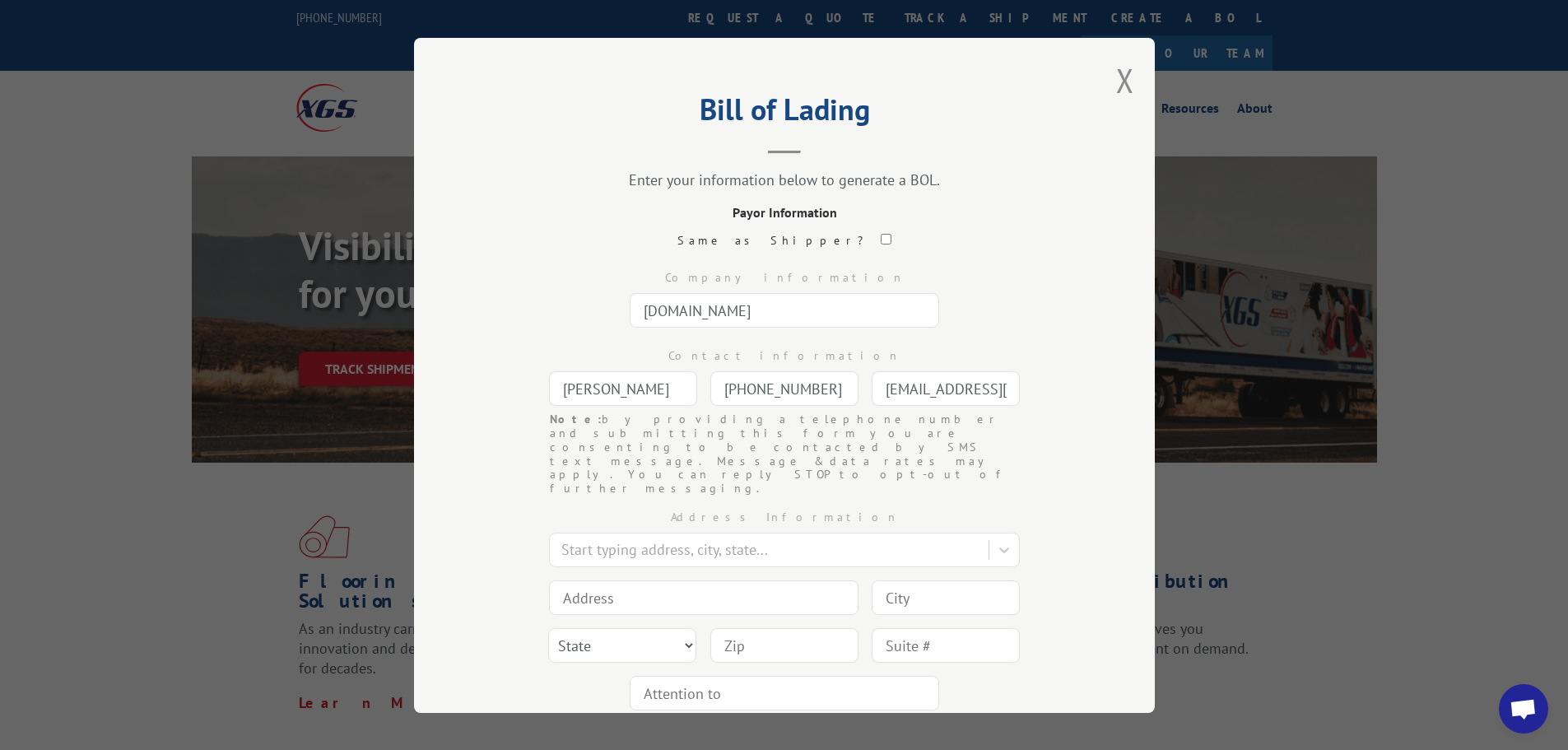
type input "[PERSON_NAME]"
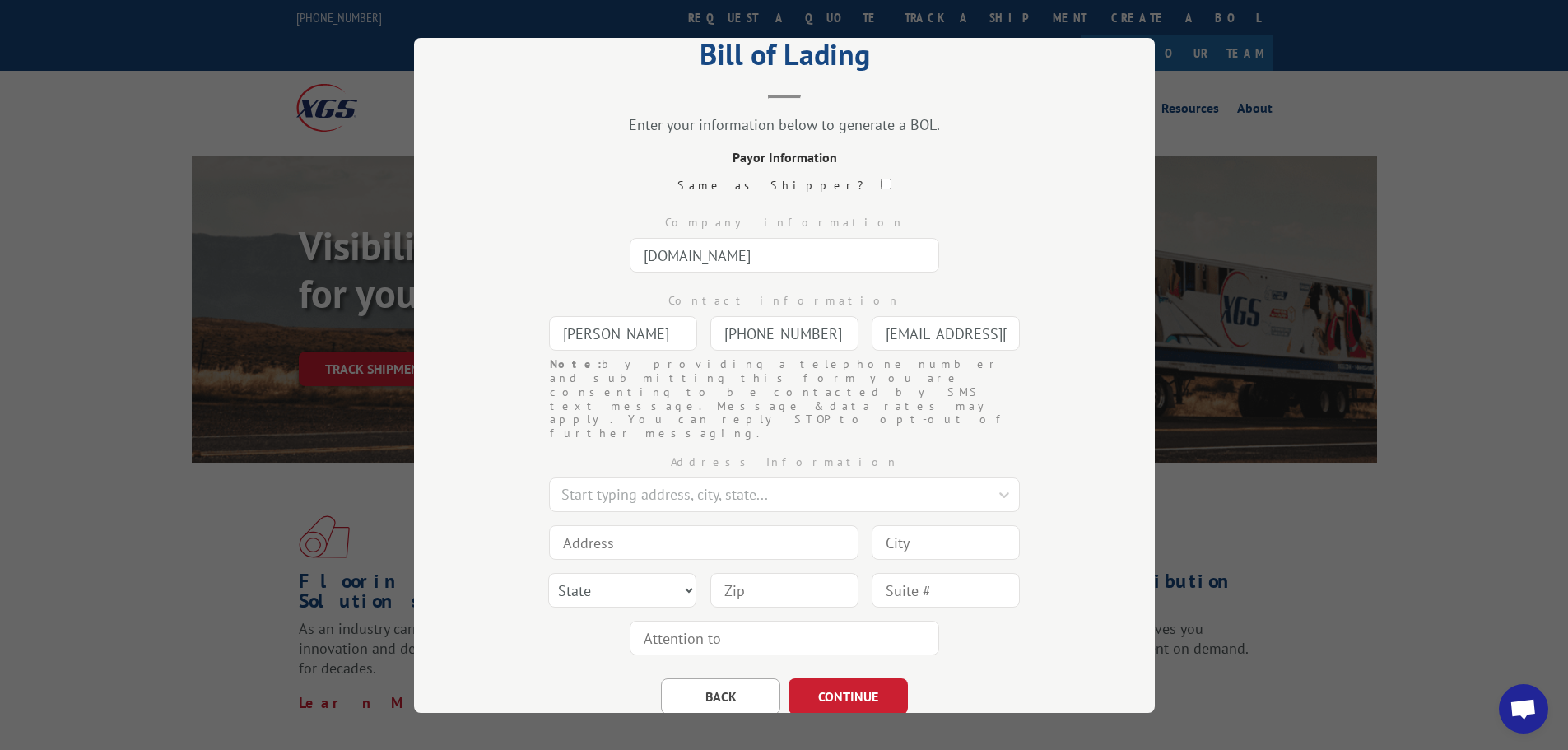
scroll to position [86, 0]
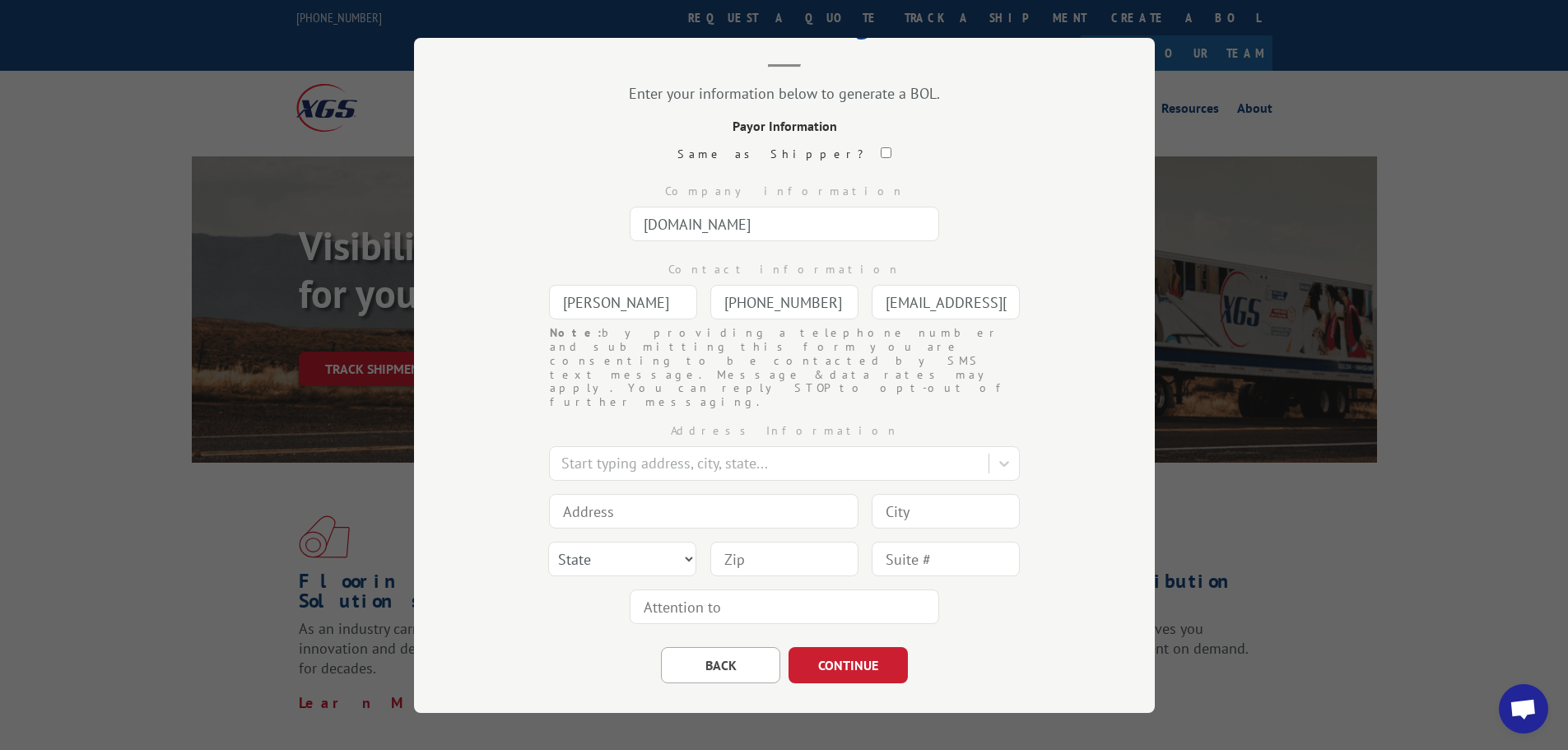
click at [605, 493] on input at bounding box center [704, 510] width 310 height 35
paste input "[STREET_ADDRESS]"
type input "[STREET_ADDRESS]"
click at [579, 542] on select "State [US_STATE] [US_STATE] [US_STATE] [US_STATE] [US_STATE] [US_STATE] [US_STA…" at bounding box center [622, 558] width 148 height 35
select select "GA"
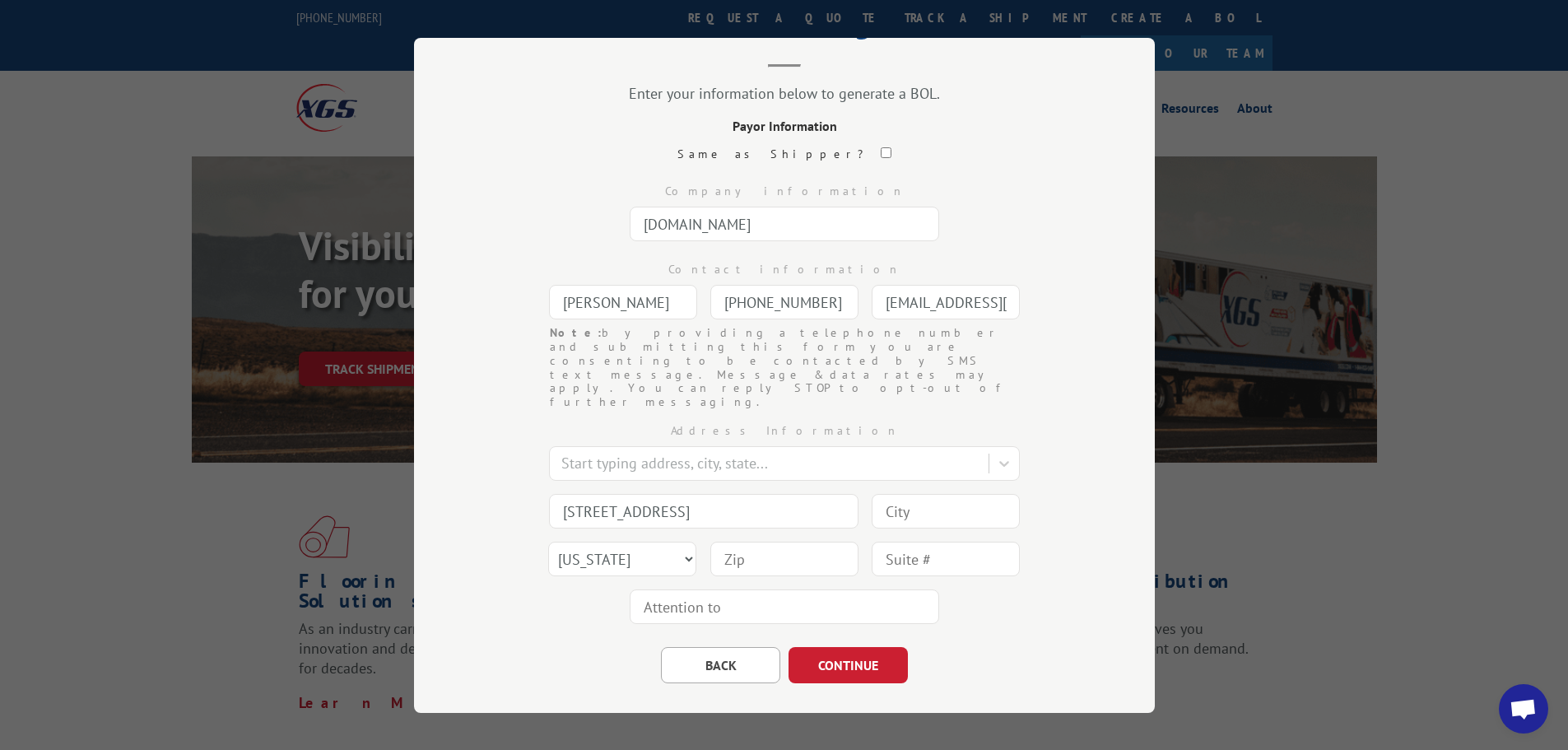
click at [533, 556] on div "Address Information Start typing address, city, state... 2455 [GEOGRAPHIC_DATA]…" at bounding box center [784, 519] width 576 height 222
click at [949, 493] on input at bounding box center [946, 510] width 148 height 35
paste input "[GEOGRAPHIC_DATA]"
type input "[GEOGRAPHIC_DATA]"
click at [745, 542] on input at bounding box center [784, 558] width 148 height 35
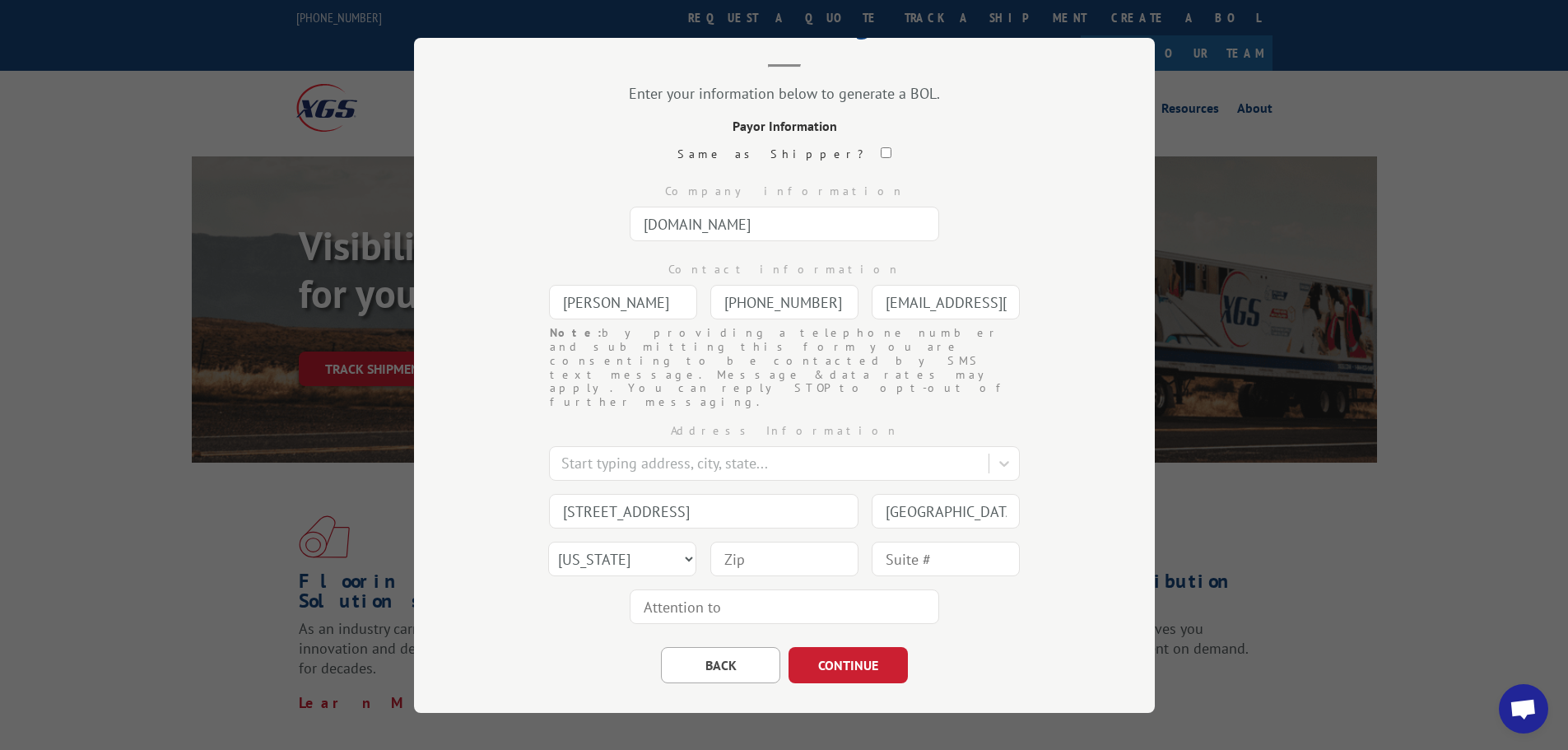
paste input "30339"
type input "30339"
click at [580, 630] on div "BACK CONTINUE" at bounding box center [784, 656] width 576 height 53
click at [826, 647] on button "CONTINUE" at bounding box center [849, 664] width 119 height 37
click at [729, 231] on input "text" at bounding box center [784, 224] width 310 height 35
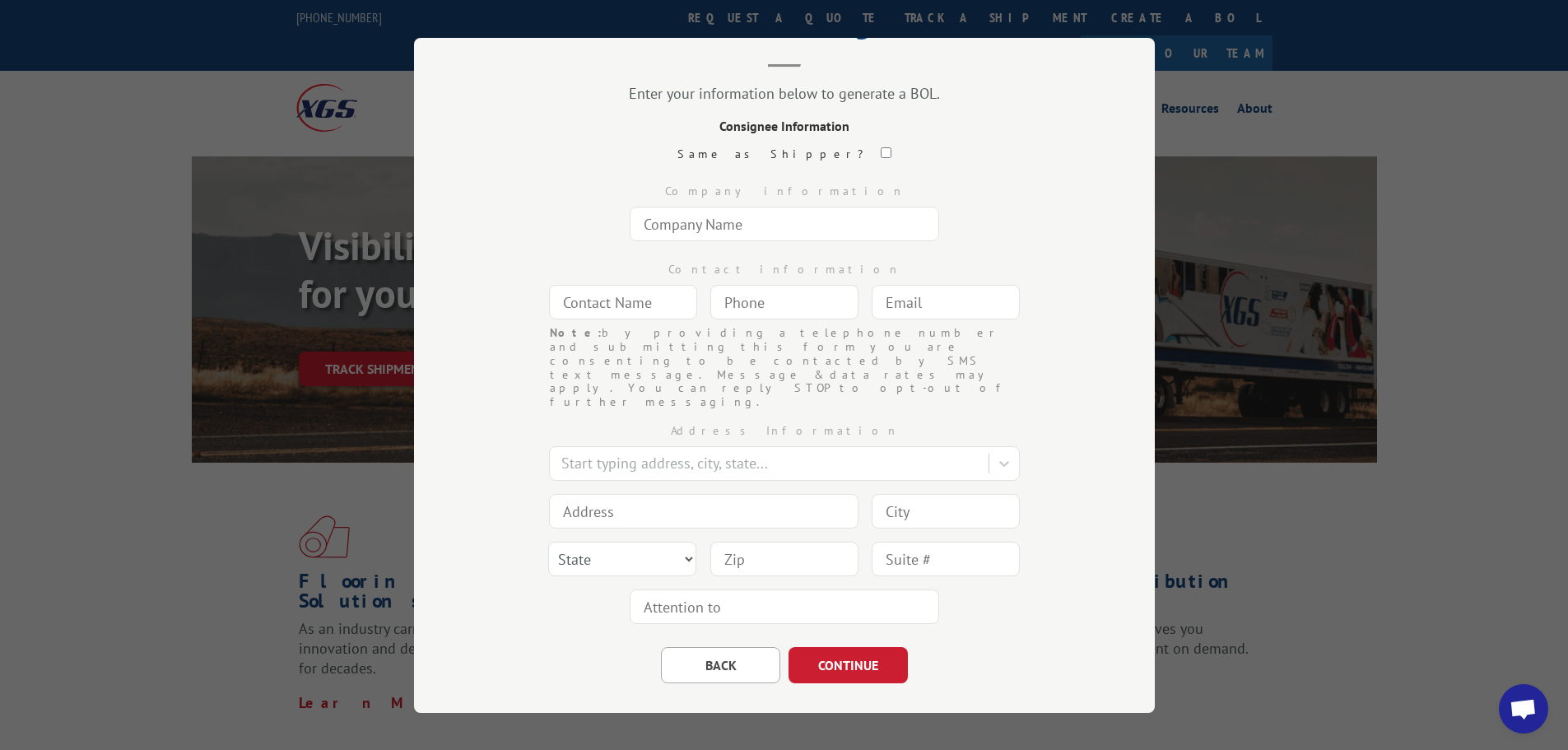
paste input "C/O THD Ship to Store #6583"
type input "C/O THD Ship to Store #6583"
click at [592, 307] on input "text" at bounding box center [623, 302] width 148 height 35
paste input "[PERSON_NAME]"
type input "[PERSON_NAME]"
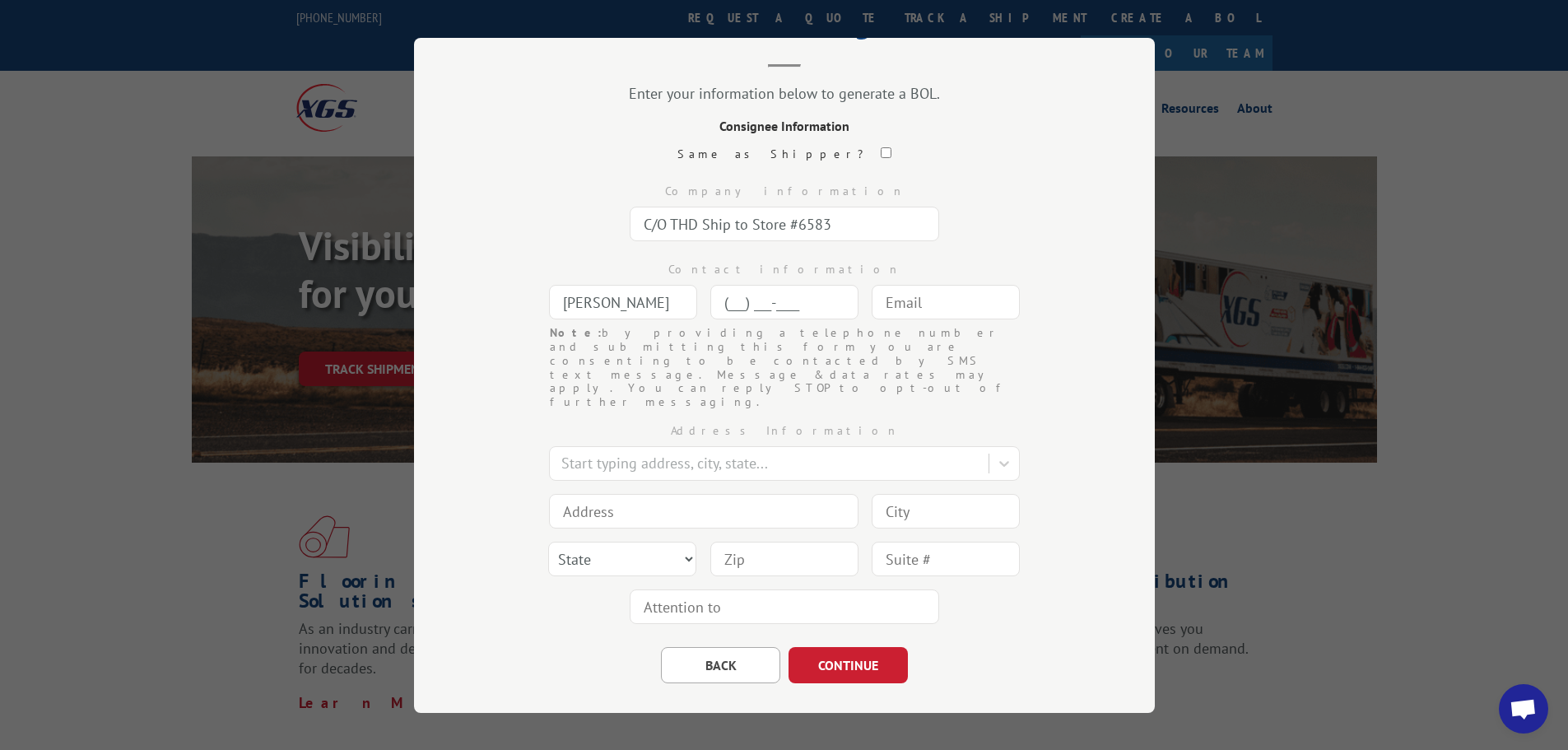
click at [749, 289] on input "(___) ___-____" at bounding box center [784, 302] width 148 height 35
paste input "325) 690-1032"
type input "[PHONE_NUMBER]"
click at [896, 311] on input "text" at bounding box center [946, 302] width 148 height 35
paste input "[EMAIL_ADDRESS][DOMAIN_NAME]"
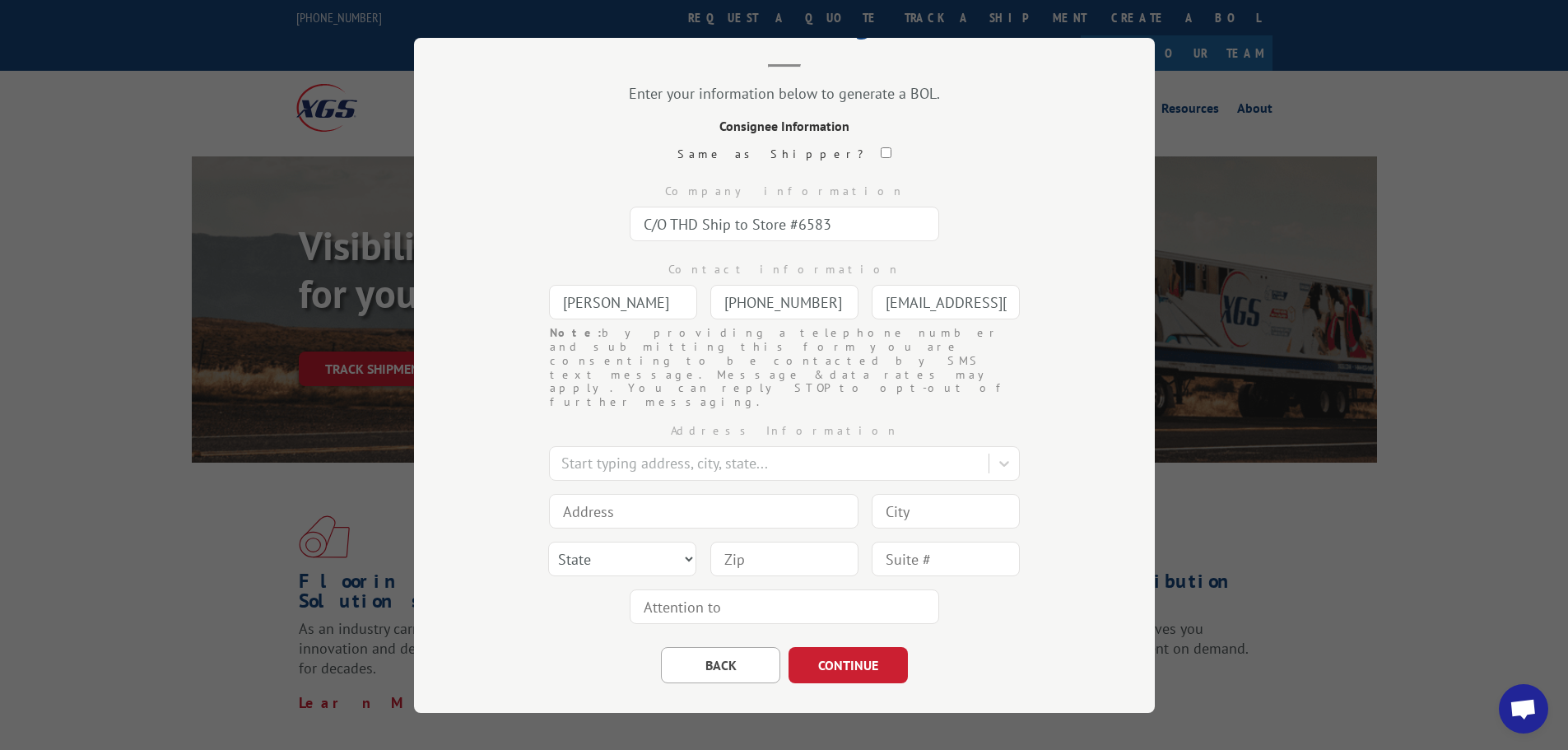
scroll to position [0, 25]
type input "[EMAIL_ADDRESS][DOMAIN_NAME]"
drag, startPoint x: 583, startPoint y: 461, endPoint x: 432, endPoint y: 552, distance: 176.3
click at [583, 493] on input at bounding box center [704, 510] width 310 height 35
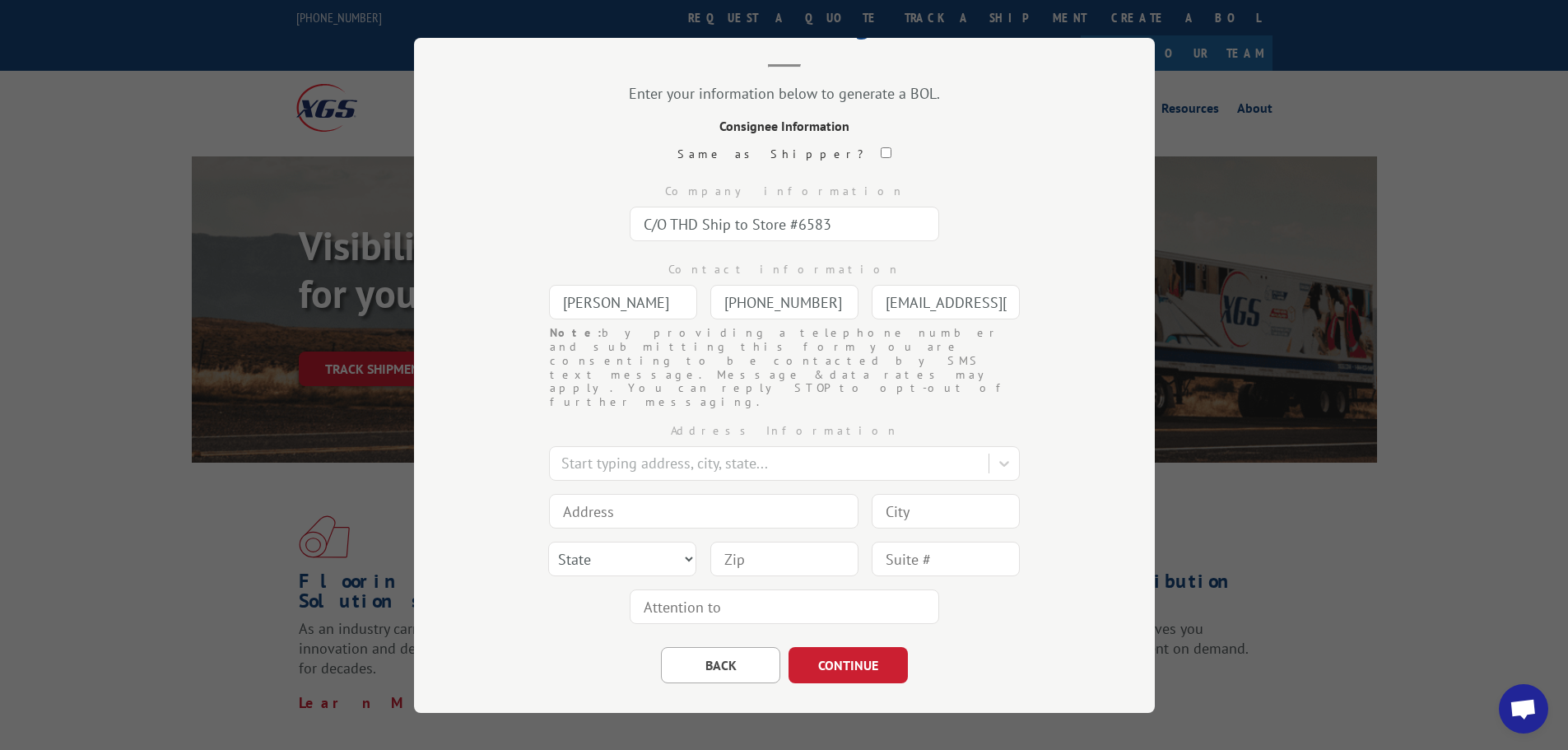
paste input "[STREET_ADDRESS]"
type input "[STREET_ADDRESS]"
drag, startPoint x: 569, startPoint y: 510, endPoint x: 722, endPoint y: 523, distance: 153.6
click at [569, 542] on select "State [US_STATE] [US_STATE] [US_STATE] [US_STATE] [US_STATE] [US_STATE] [US_STA…" at bounding box center [622, 558] width 148 height 35
click at [728, 542] on input at bounding box center [784, 558] width 148 height 35
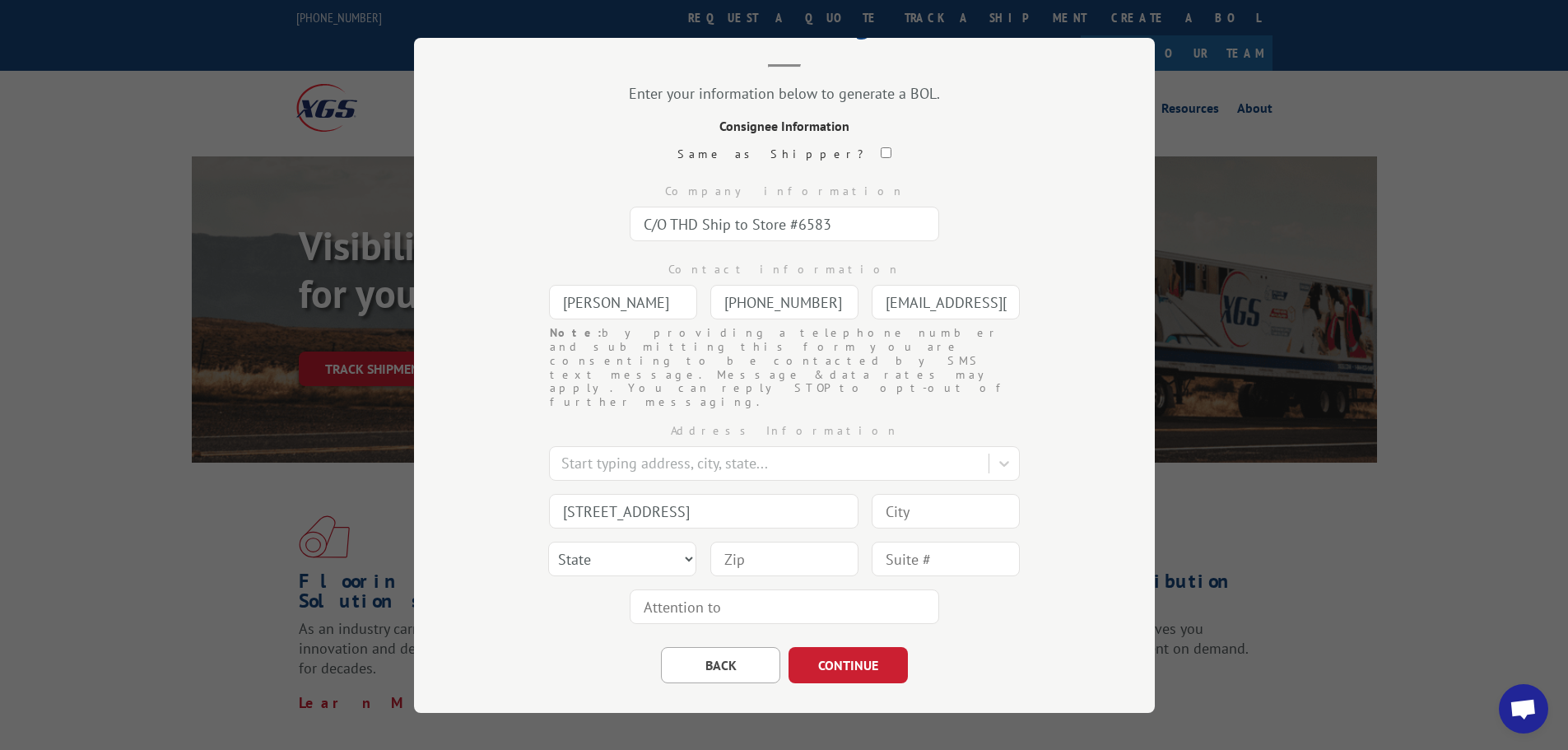
paste input "79606"
type input "79606"
click at [586, 542] on select "State [US_STATE] [US_STATE] [US_STATE] [US_STATE] [US_STATE] [US_STATE] [US_STA…" at bounding box center [622, 558] width 148 height 35
click at [585, 542] on select "State [US_STATE] [US_STATE] [US_STATE] [US_STATE] [US_STATE] [US_STATE] [US_STA…" at bounding box center [622, 558] width 148 height 35
click at [586, 542] on select "State [US_STATE] [US_STATE] [US_STATE] [US_STATE] [US_STATE] [US_STATE] [US_STA…" at bounding box center [622, 558] width 148 height 35
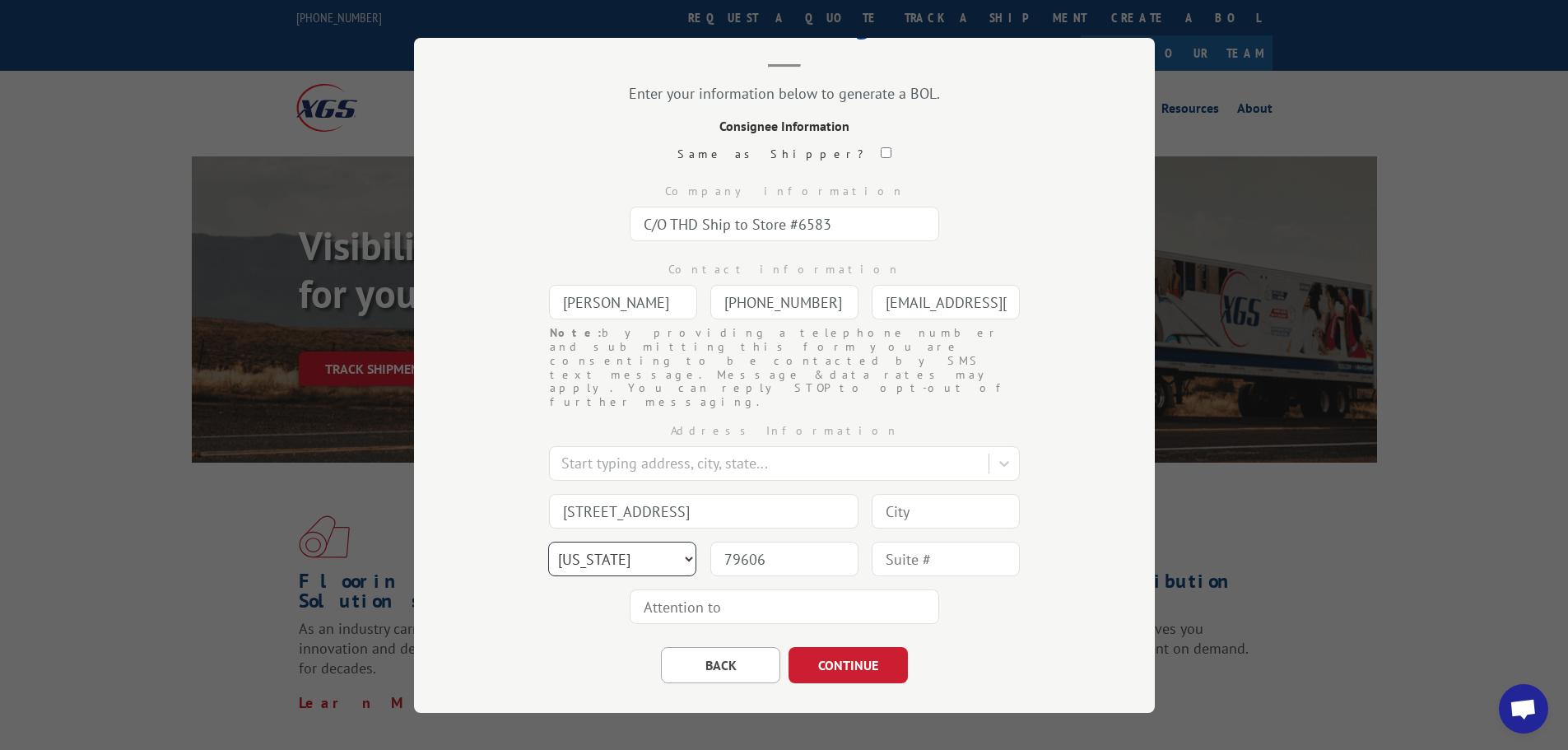
select select "[GEOGRAPHIC_DATA]"
click at [553, 575] on div "Address Information Start typing address, city, state... 4590 Southwest Dr Stat…" at bounding box center [784, 519] width 576 height 222
click at [931, 493] on input at bounding box center [946, 510] width 148 height 35
paste input "Abilene"
type input "Abilene"
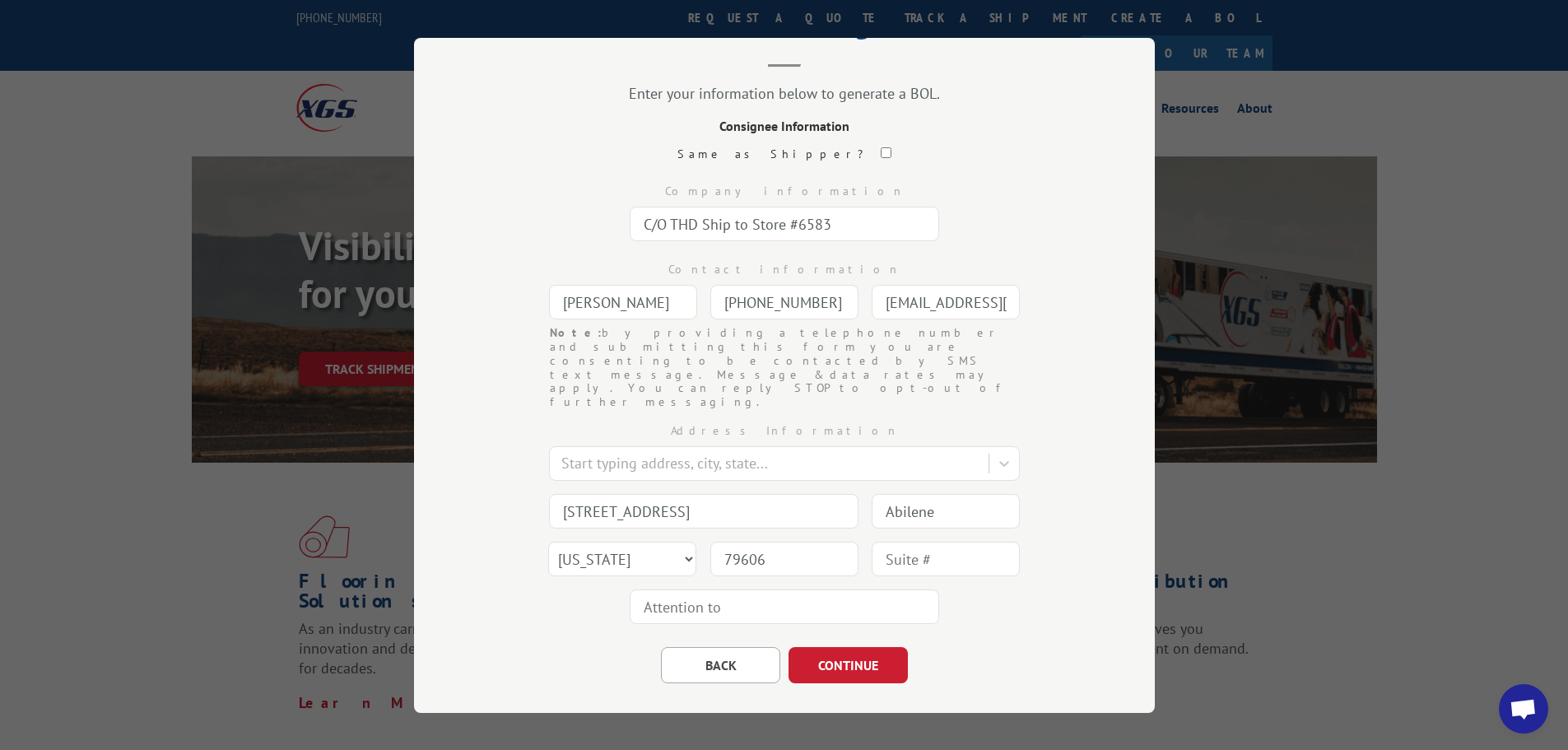
click at [535, 542] on div "Address Information Start typing address, city, state... 4590 Southwest Dr [GEO…" at bounding box center [784, 519] width 576 height 222
click at [519, 577] on div "Address Information Start typing address, city, state... 4590 Southwest Dr [GEO…" at bounding box center [784, 519] width 576 height 222
click at [523, 559] on div "Address Information Start typing address, city, state... 4590 Southwest Dr [GEO…" at bounding box center [784, 519] width 576 height 222
click at [424, 586] on div "Bill of Lading Enter your information below to generate a BOL. Consignee Inform…" at bounding box center [784, 376] width 741 height 675
click at [540, 642] on div "Bill of Lading Enter your information below to generate a BOL. Consignee Inform…" at bounding box center [784, 376] width 741 height 675
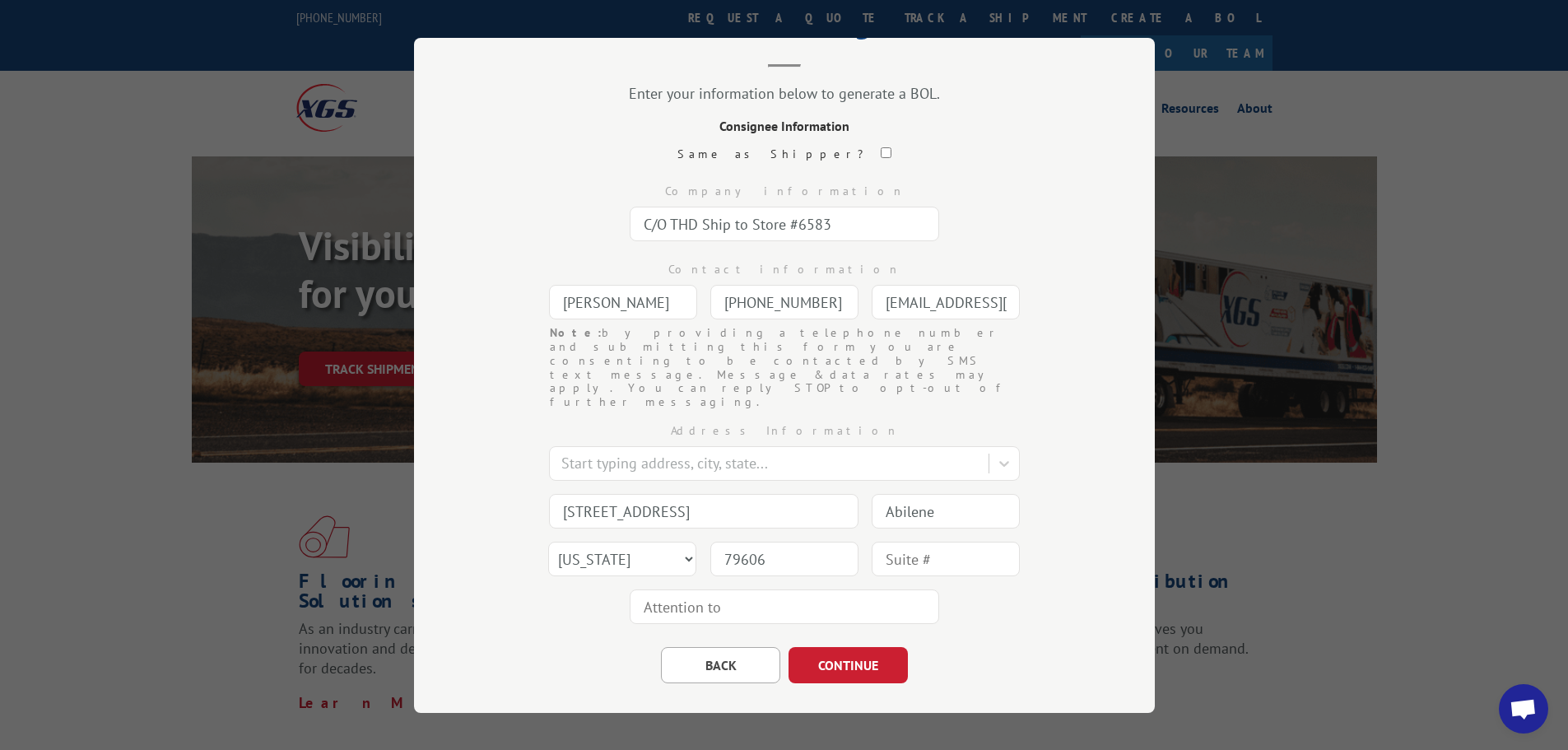
click at [475, 624] on div "Bill of Lading Enter your information below to generate a BOL. Consignee Inform…" at bounding box center [784, 376] width 741 height 675
click at [829, 647] on button "CONTINUE" at bounding box center [849, 664] width 119 height 37
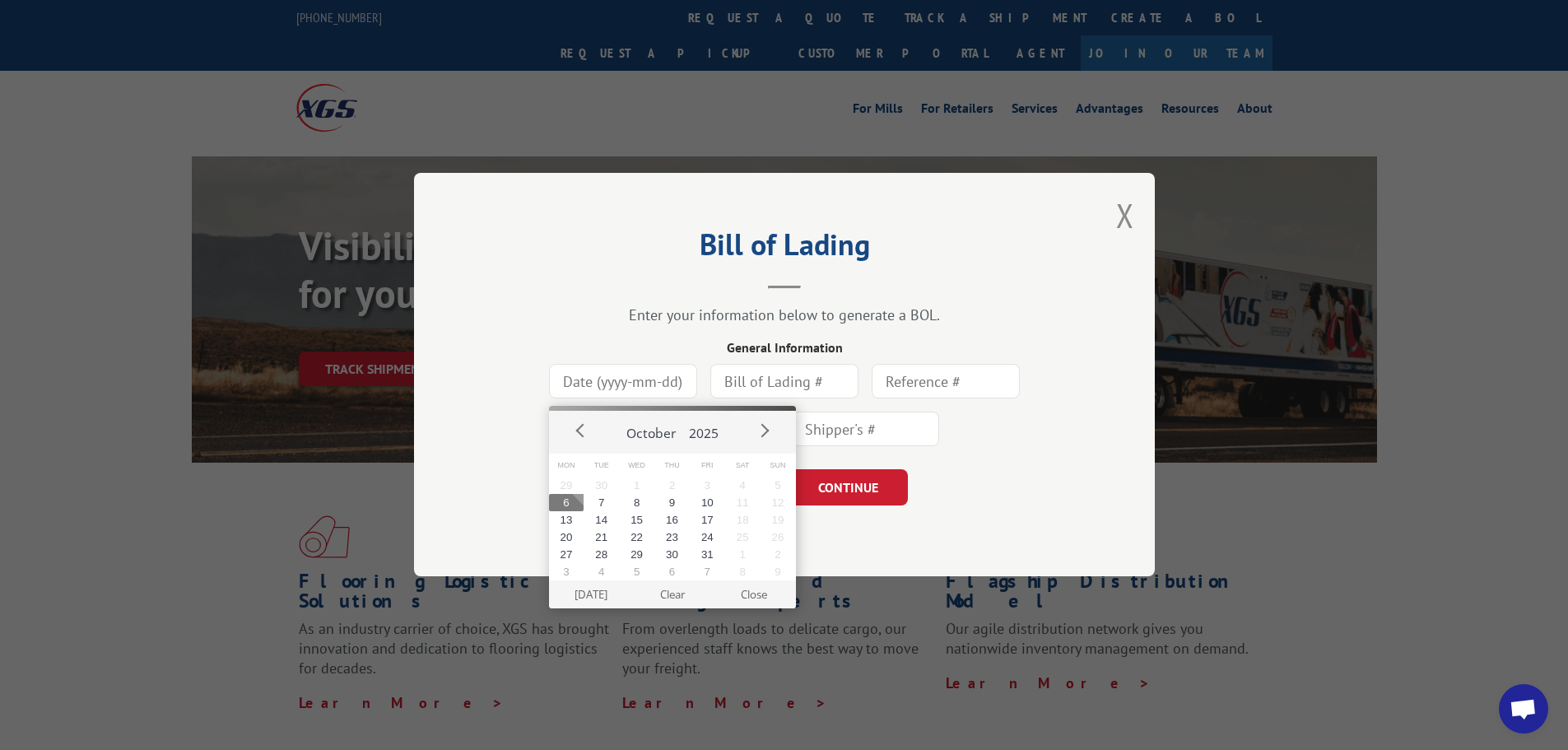
click at [604, 396] on input at bounding box center [623, 382] width 148 height 35
click at [567, 498] on button "6" at bounding box center [567, 502] width 36 height 17
type input "[DATE]"
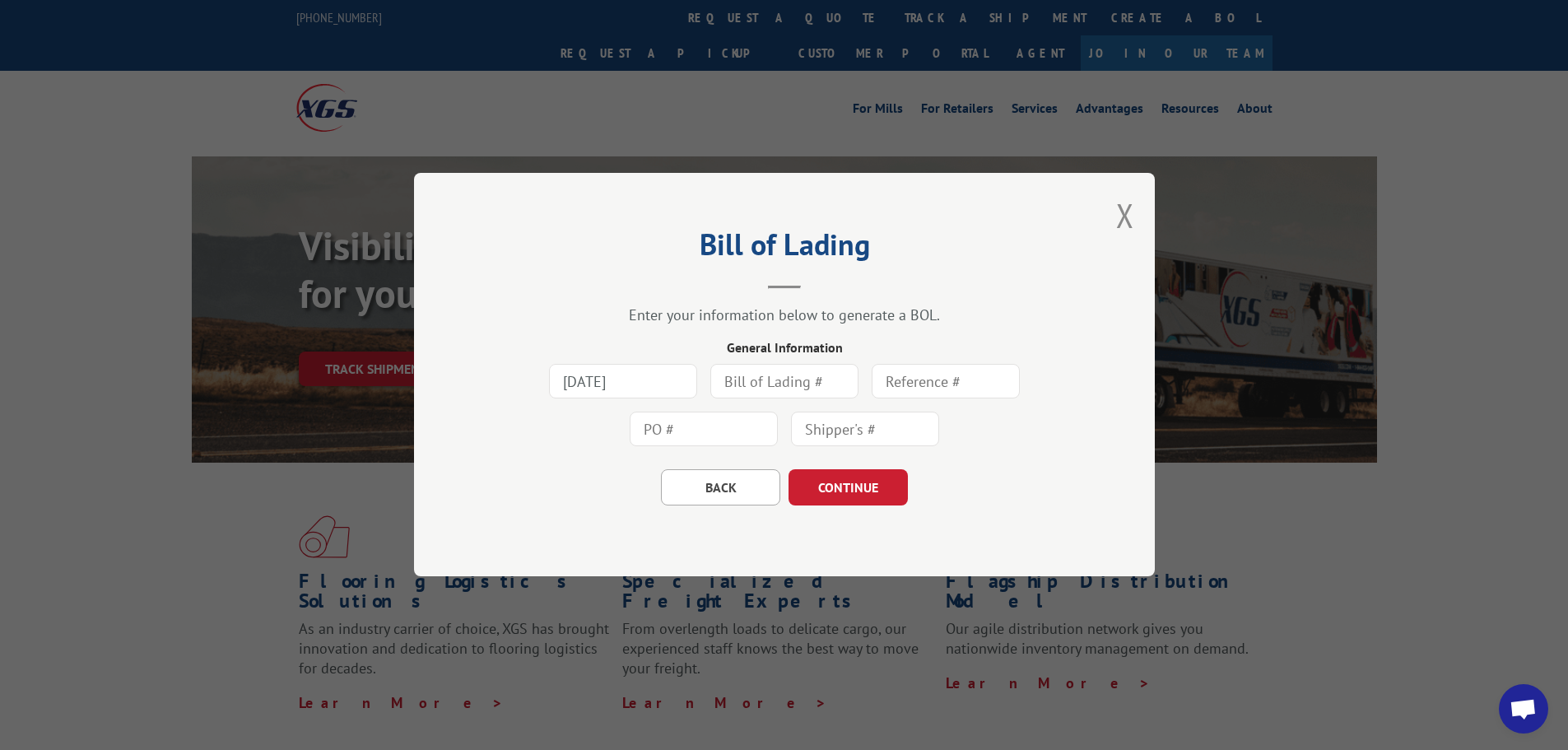
click at [690, 431] on input "text" at bounding box center [703, 429] width 148 height 35
paste input "83565439-WN35442727"
type input "83565439-WN35442727"
click at [851, 477] on button "CONTINUE" at bounding box center [849, 488] width 119 height 37
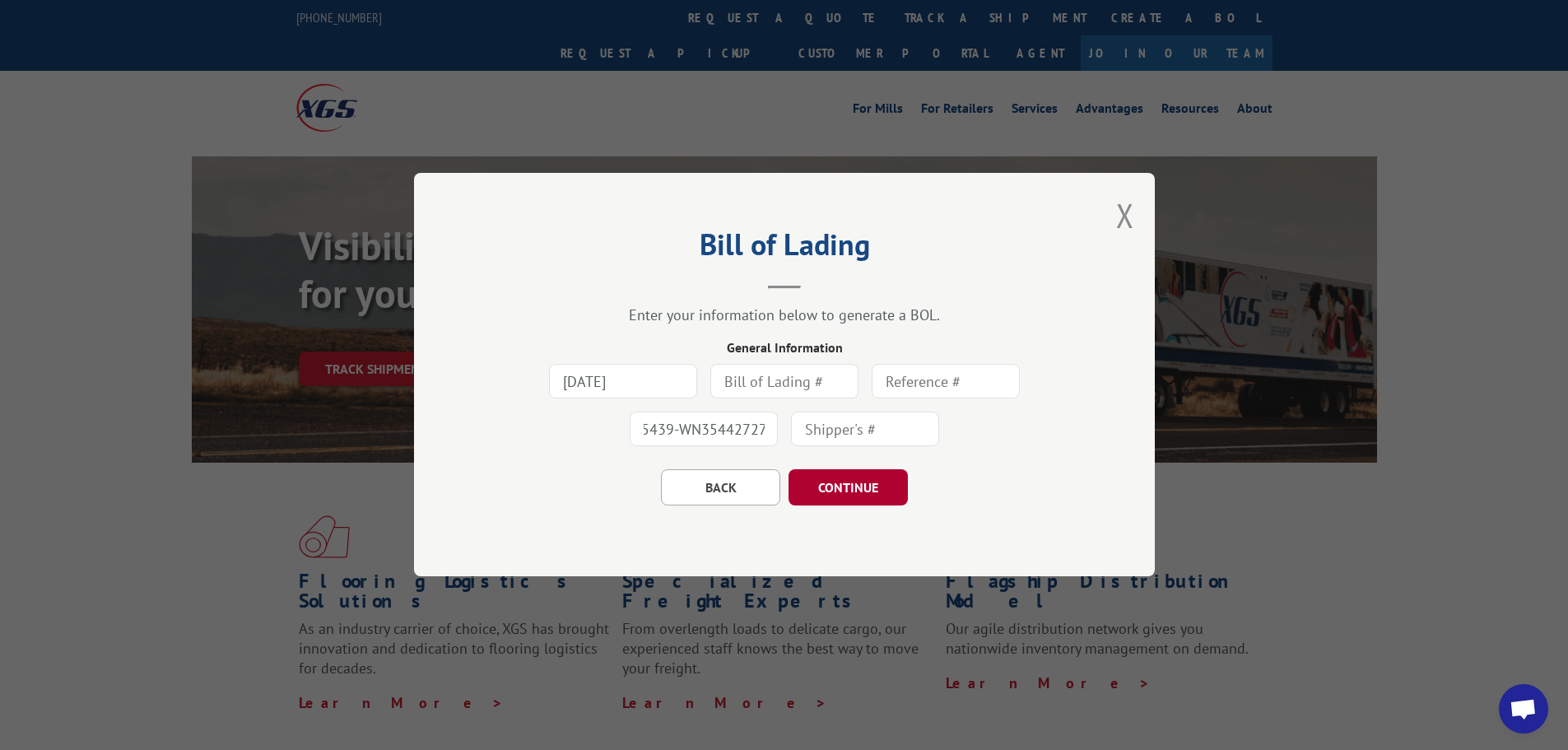
scroll to position [0, 0]
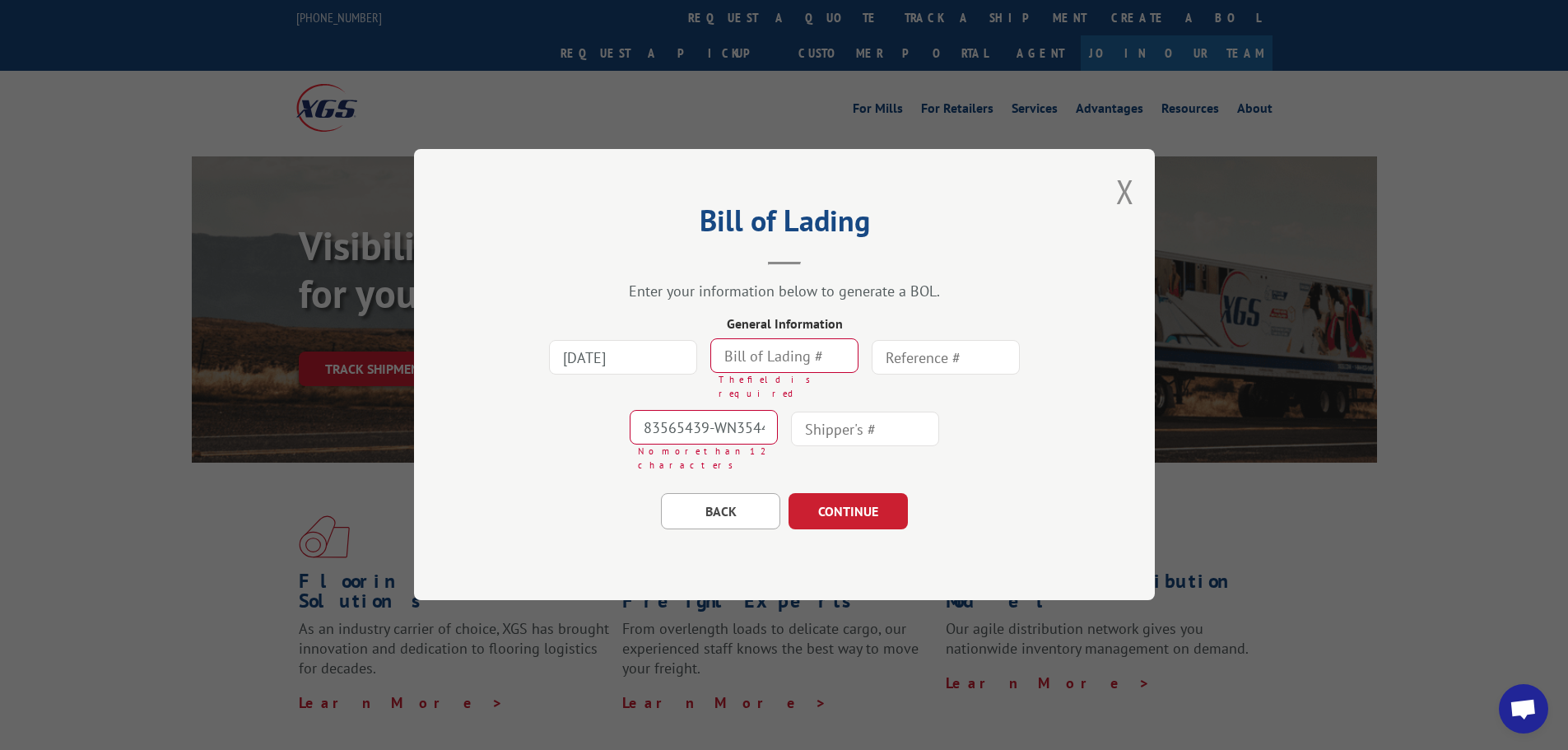
click at [744, 421] on input "83565439-WN35442727" at bounding box center [703, 428] width 148 height 35
click at [776, 374] on input "text" at bounding box center [784, 356] width 148 height 35
paste input "83565439-WN35442727"
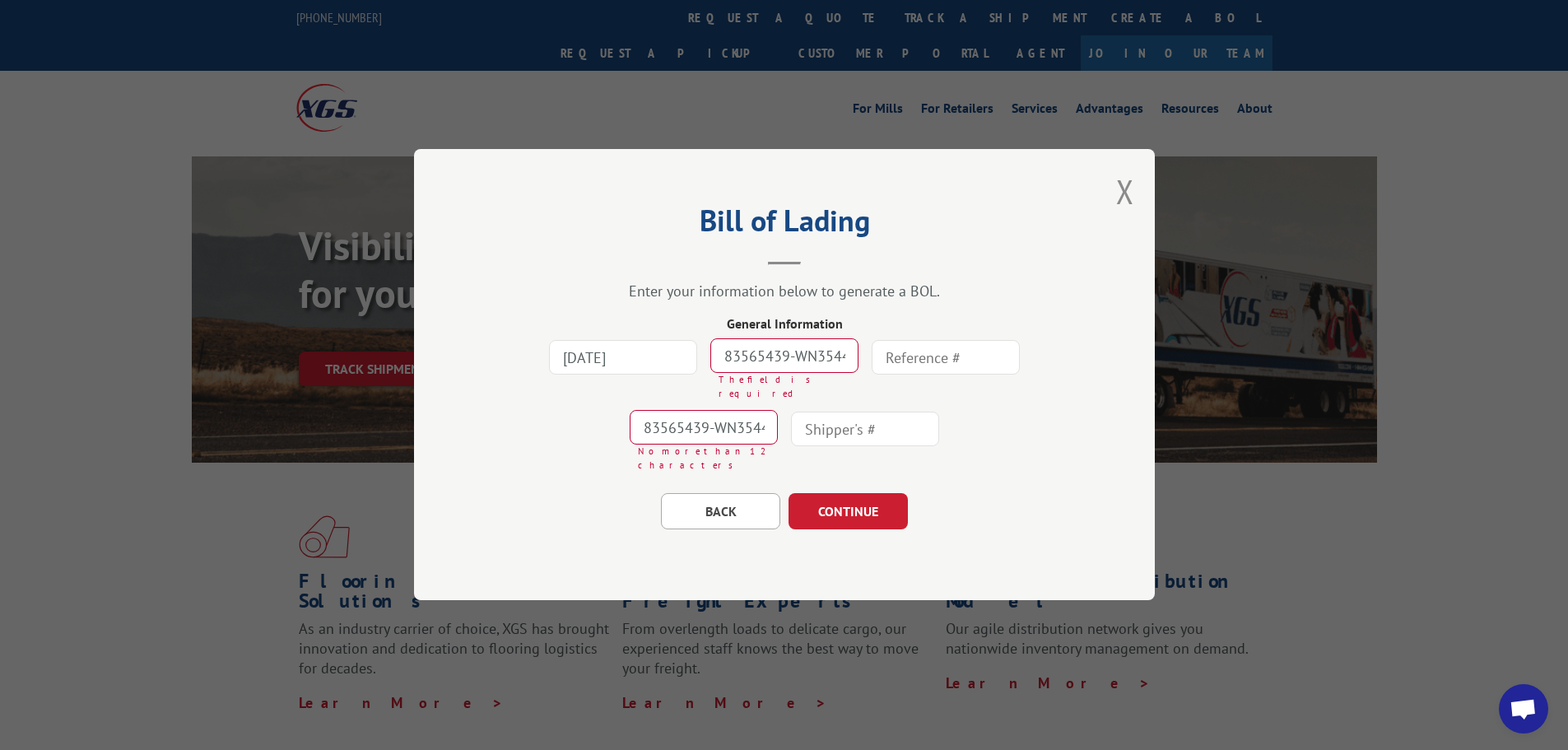
scroll to position [0, 36]
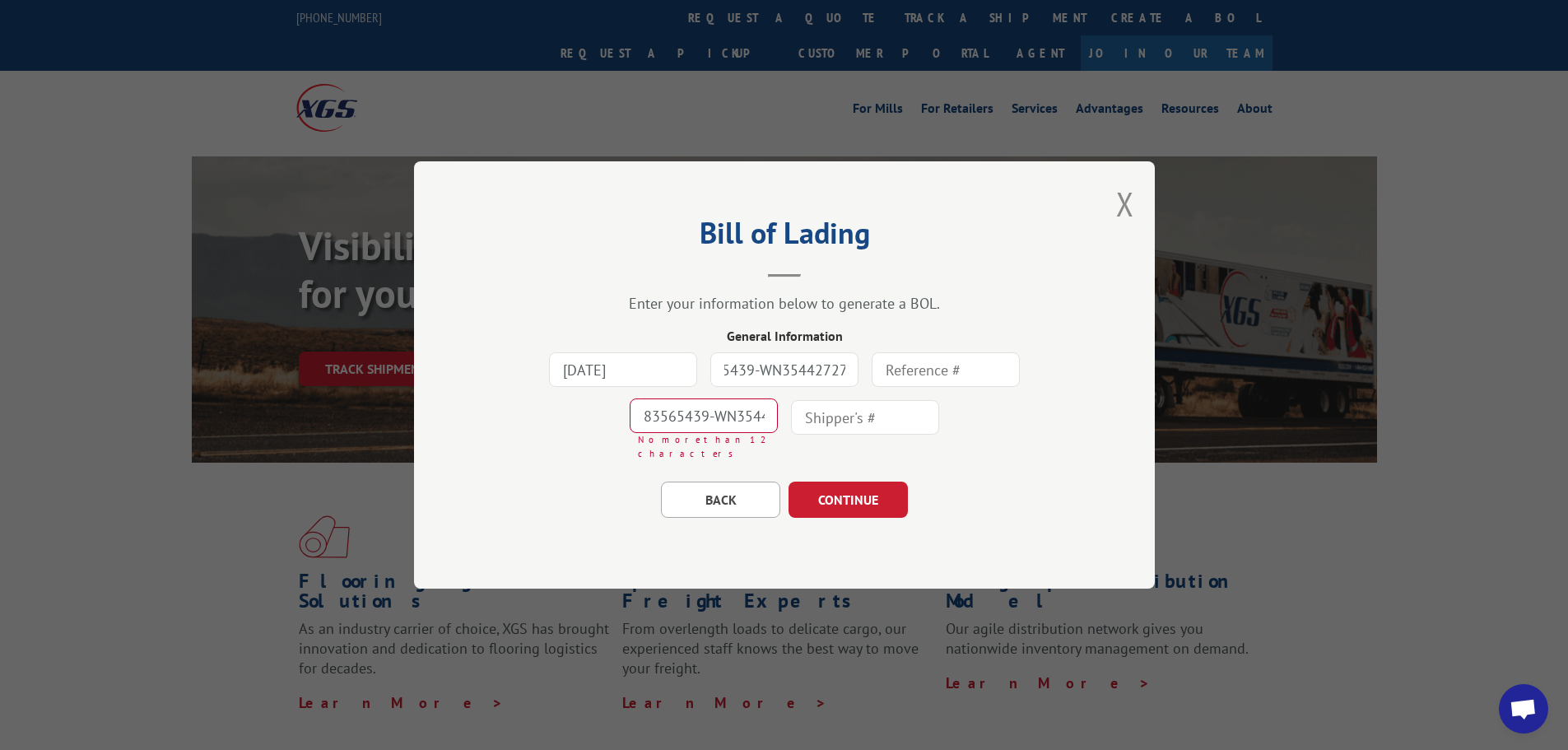
type input "83565439-WN35442727"
click at [544, 465] on div "BACK CONTINUE" at bounding box center [784, 491] width 576 height 53
click at [574, 457] on div "[DATE] 83565439-WN35442727 83565439-WN35442727 No more than 12 characters" at bounding box center [784, 405] width 576 height 119
click at [703, 428] on input "83565439-WN35442727" at bounding box center [703, 416] width 148 height 35
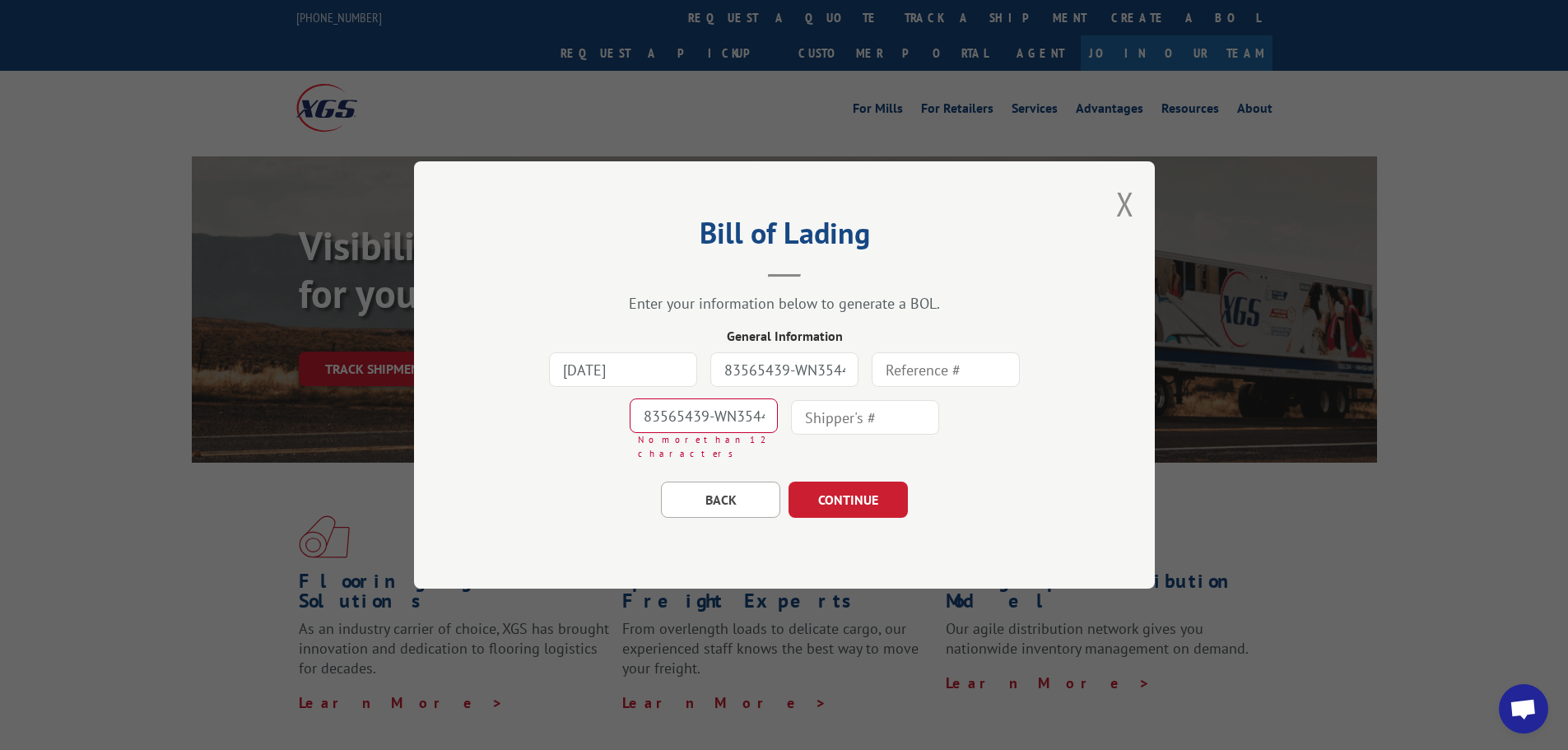
click at [704, 428] on input "83565439-WN35442727" at bounding box center [703, 416] width 148 height 35
click at [705, 425] on input "83565439-WN35442727" at bounding box center [703, 416] width 148 height 35
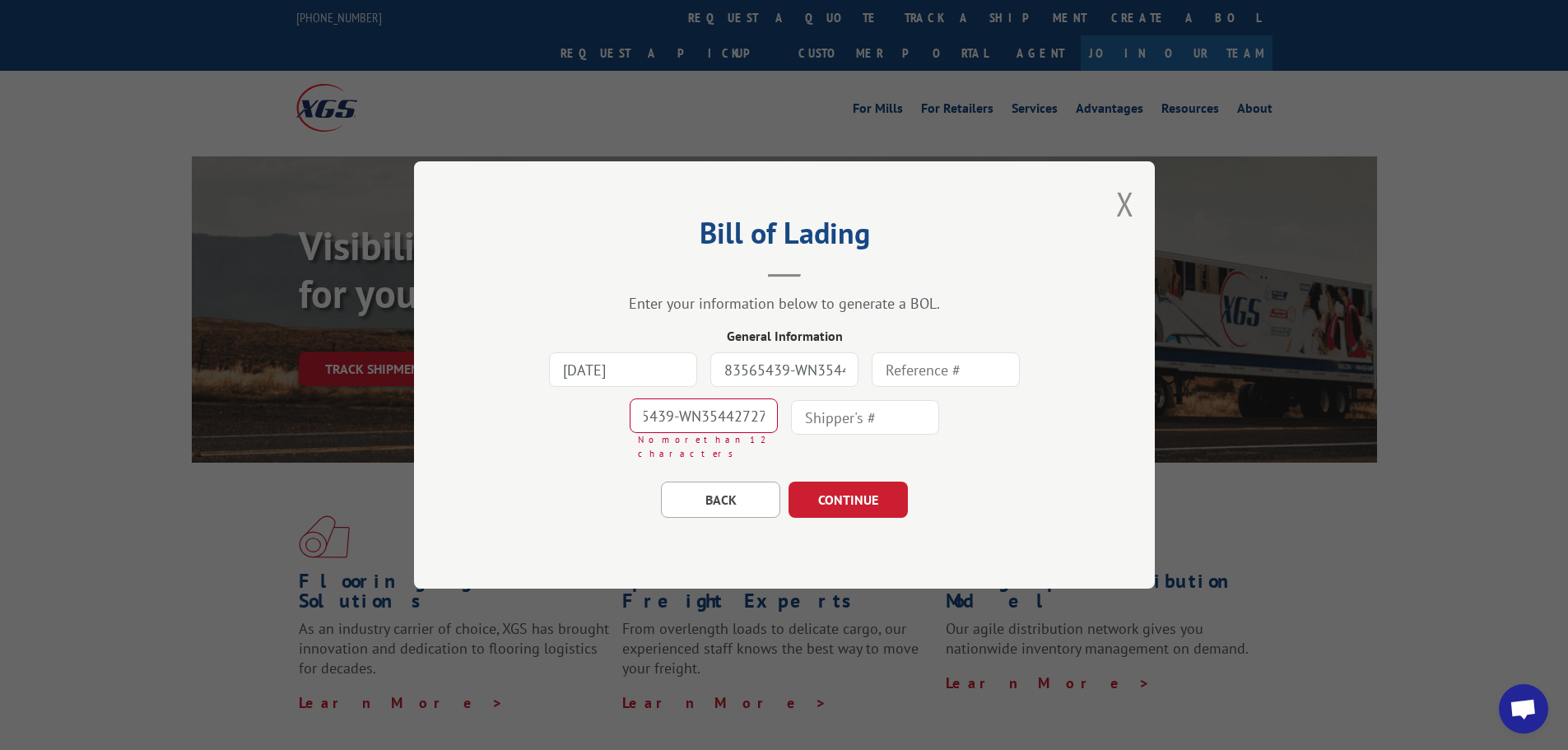
drag, startPoint x: 710, startPoint y: 423, endPoint x: 831, endPoint y: 425, distance: 121.0
click at [831, 425] on div "[DATE] 83565439-WN35442727 83565439-WN35442727 No more than 12 characters" at bounding box center [784, 405] width 576 height 119
click at [690, 433] on input "83565439-WN35442727" at bounding box center [703, 416] width 148 height 35
click at [681, 428] on input "83565439-WN35442727" at bounding box center [703, 416] width 148 height 35
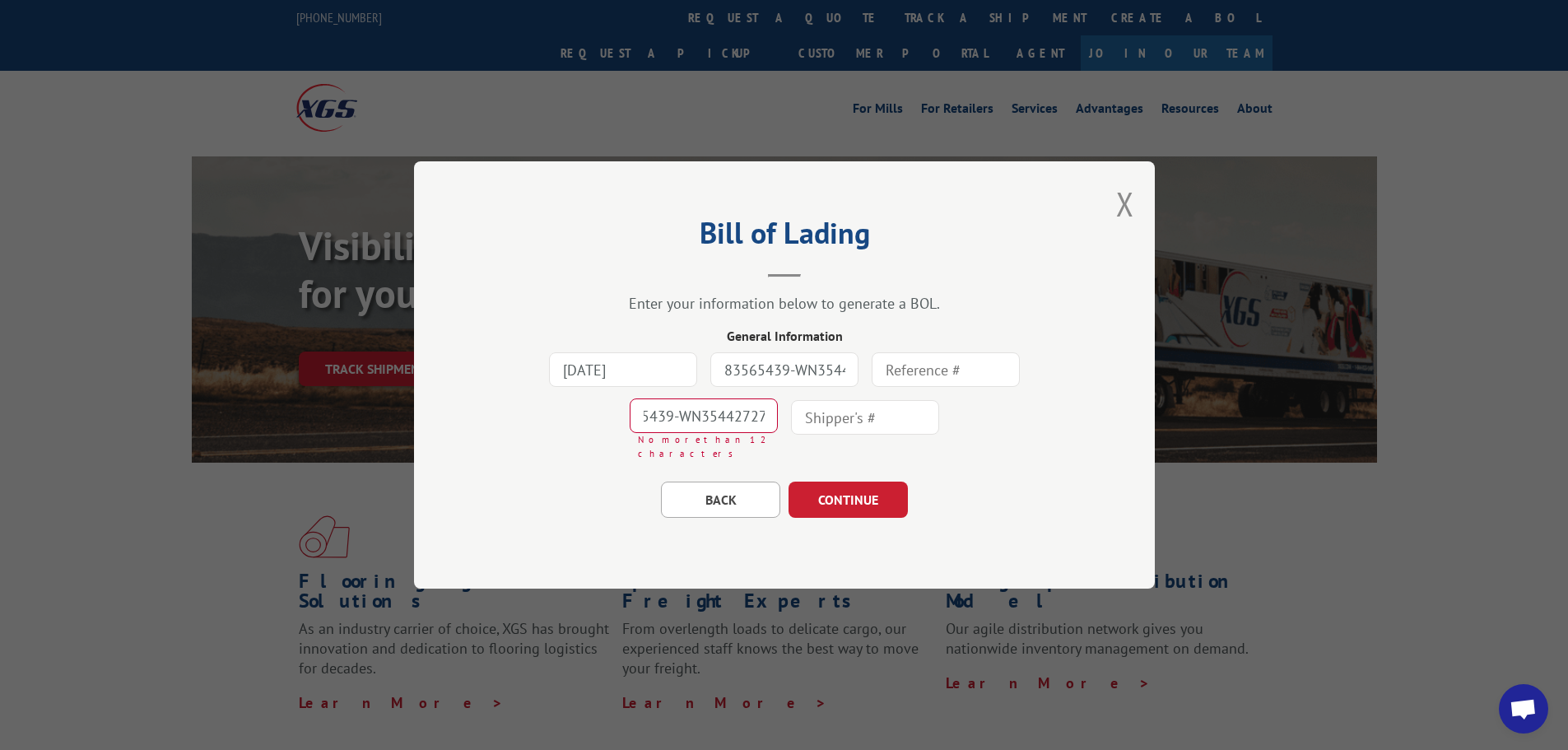
click at [681, 428] on input "83565439-WN35442727" at bounding box center [703, 416] width 148 height 35
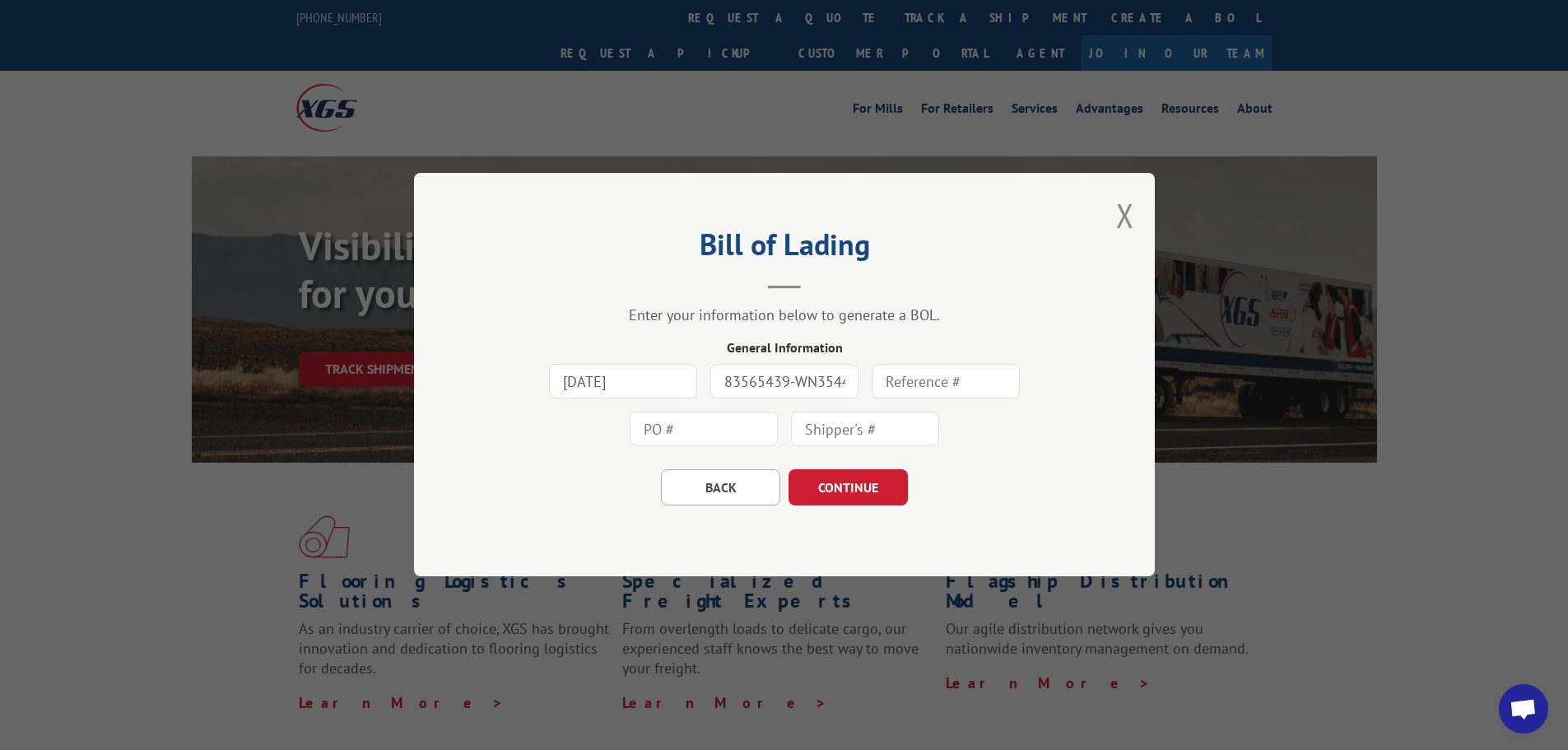
click at [561, 477] on div "BACK CONTINUE" at bounding box center [784, 479] width 576 height 53
click at [818, 473] on button "CONTINUE" at bounding box center [849, 488] width 119 height 37
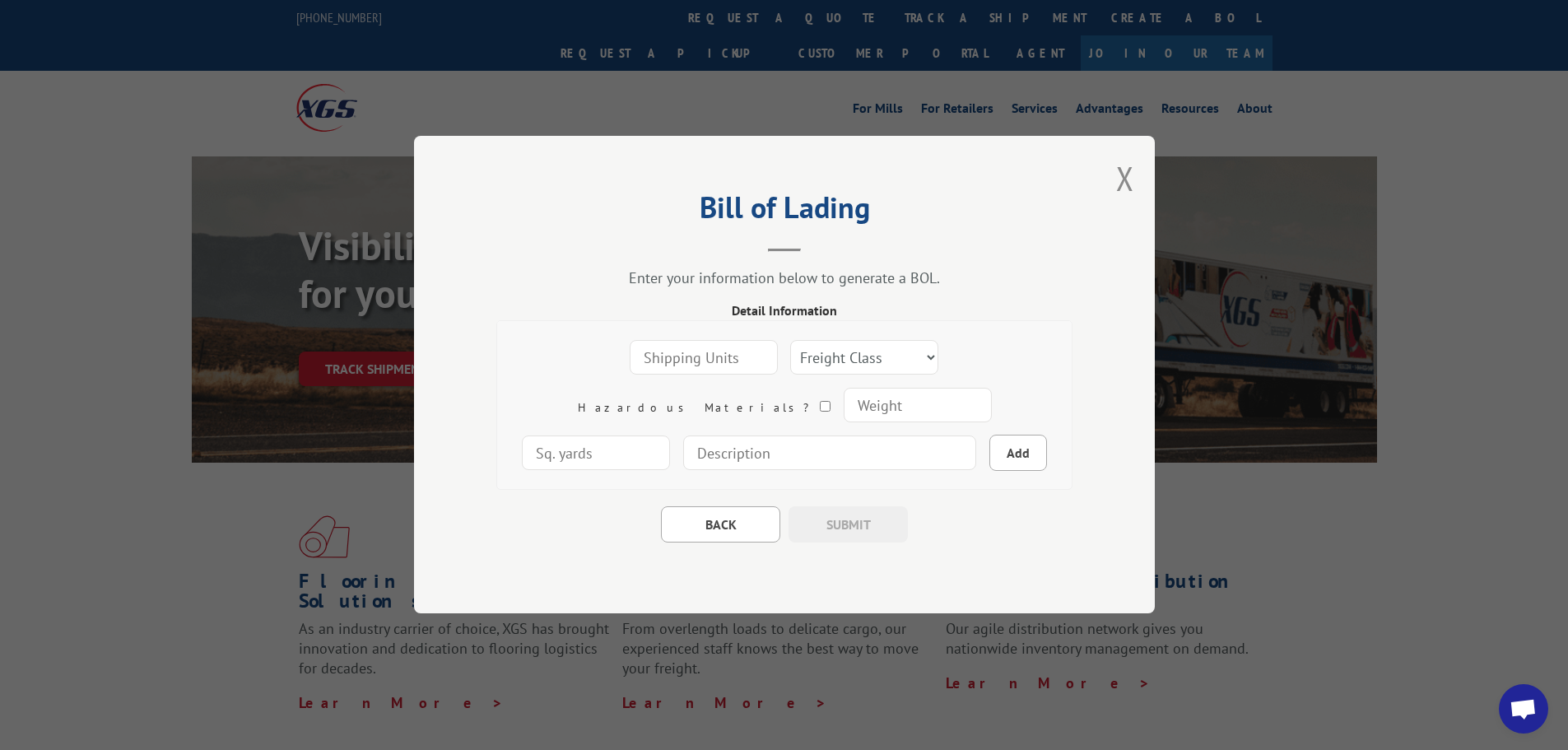
click at [643, 359] on input "number" at bounding box center [703, 358] width 148 height 35
type input "1"
click at [683, 443] on input at bounding box center [829, 453] width 293 height 35
paste input "N725P198484K"
type input "Furniture N725P198484K"
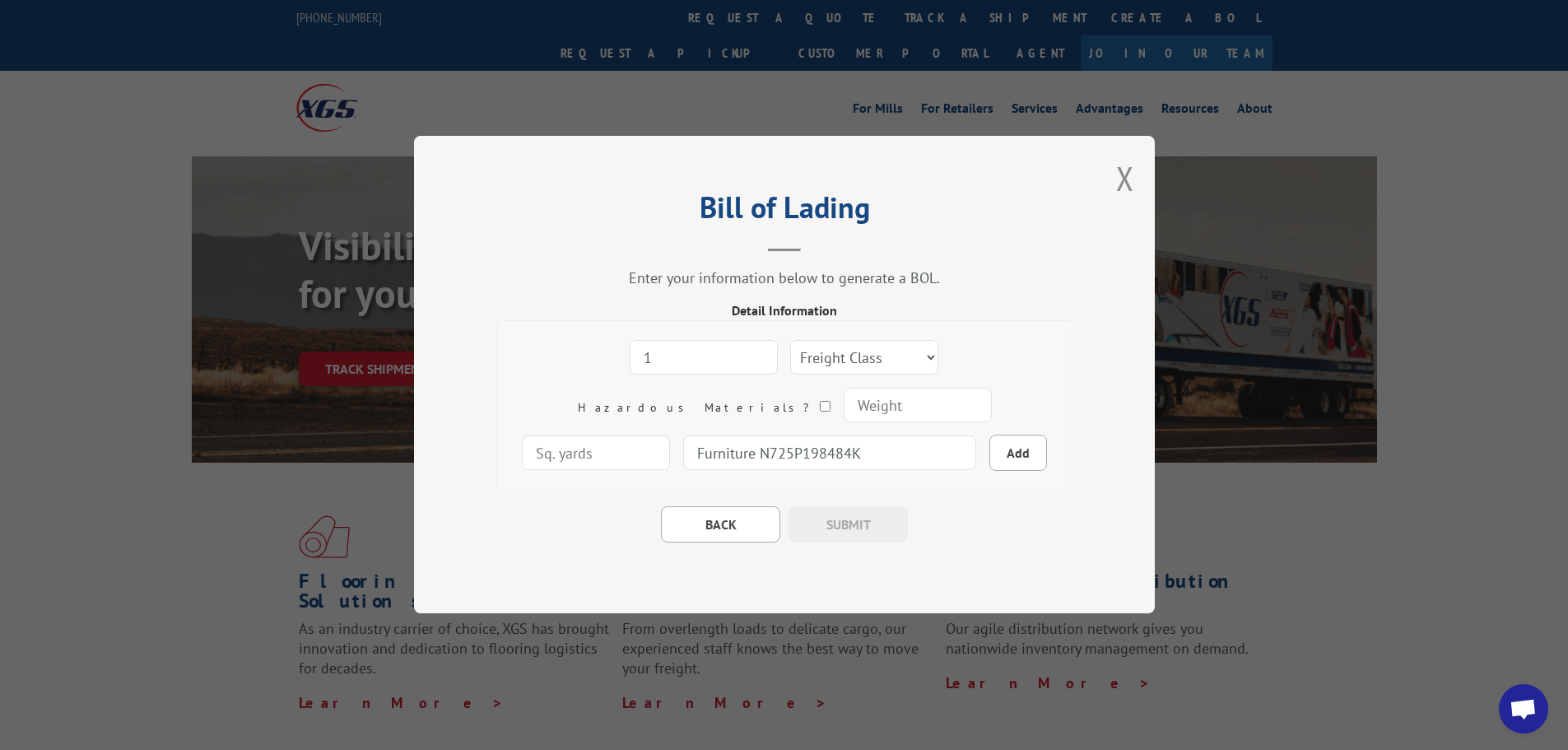
click at [843, 421] on input "number" at bounding box center [917, 405] width 148 height 35
type input "110"
click at [791, 373] on select "Freight Class 50 55 60 65 70 77 85 92 100 110 125 150 175 200 250 300 400 500 C…" at bounding box center [865, 358] width 148 height 35
select select "175"
click at [791, 341] on select "Freight Class 50 55 60 65 70 77 85 92 100 110 125 150 175 200 250 300 400 500 C…" at bounding box center [865, 358] width 148 height 35
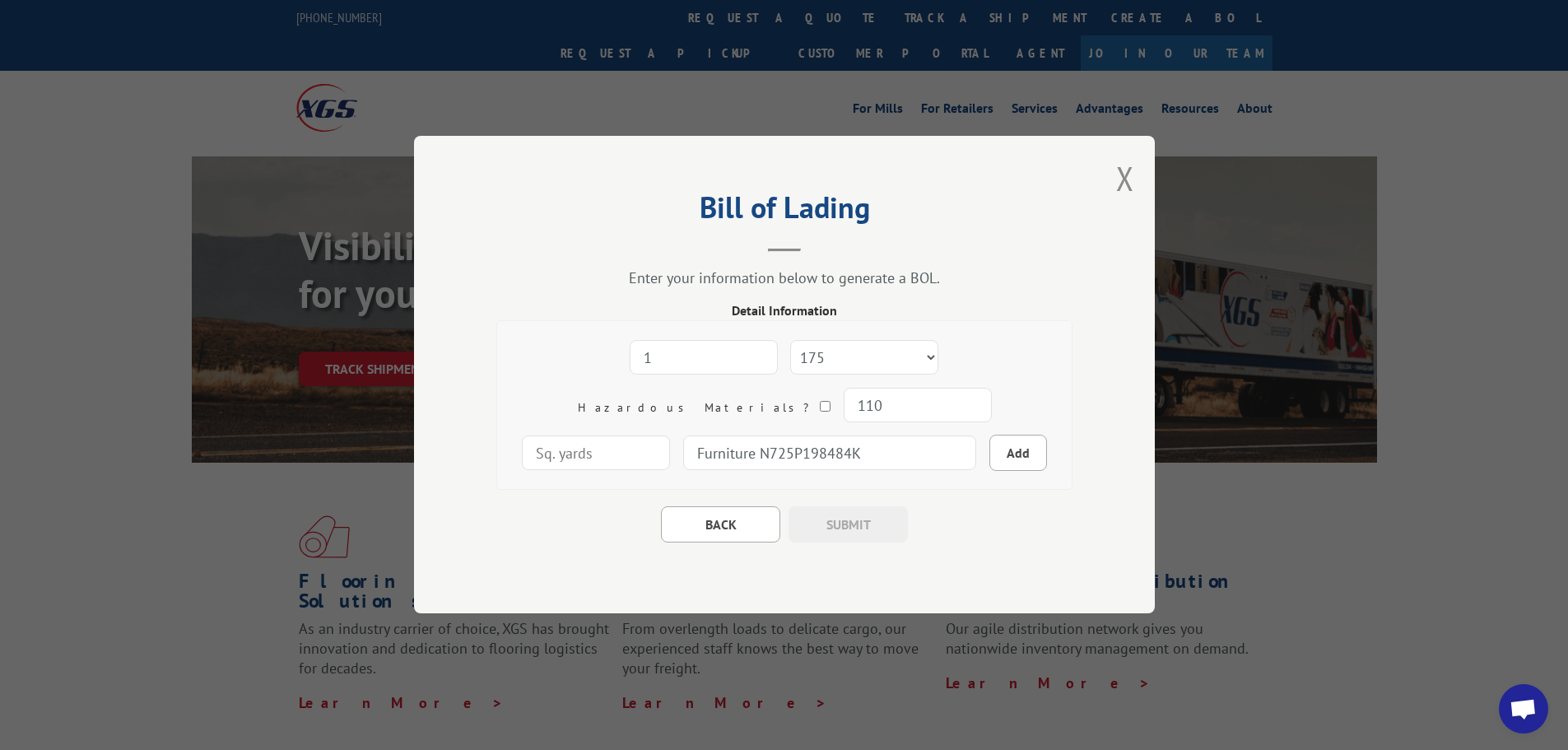
click at [592, 550] on div "Bill of Lading Enter your information below to generate a BOL. Detail Informati…" at bounding box center [784, 375] width 741 height 477
drag, startPoint x: 495, startPoint y: 412, endPoint x: 495, endPoint y: 422, distance: 10.0
click at [495, 412] on div "Bill of Lading Enter your information below to generate a BOL. Detail Informati…" at bounding box center [784, 375] width 741 height 477
click at [989, 463] on button "Add" at bounding box center [1018, 453] width 58 height 37
select select
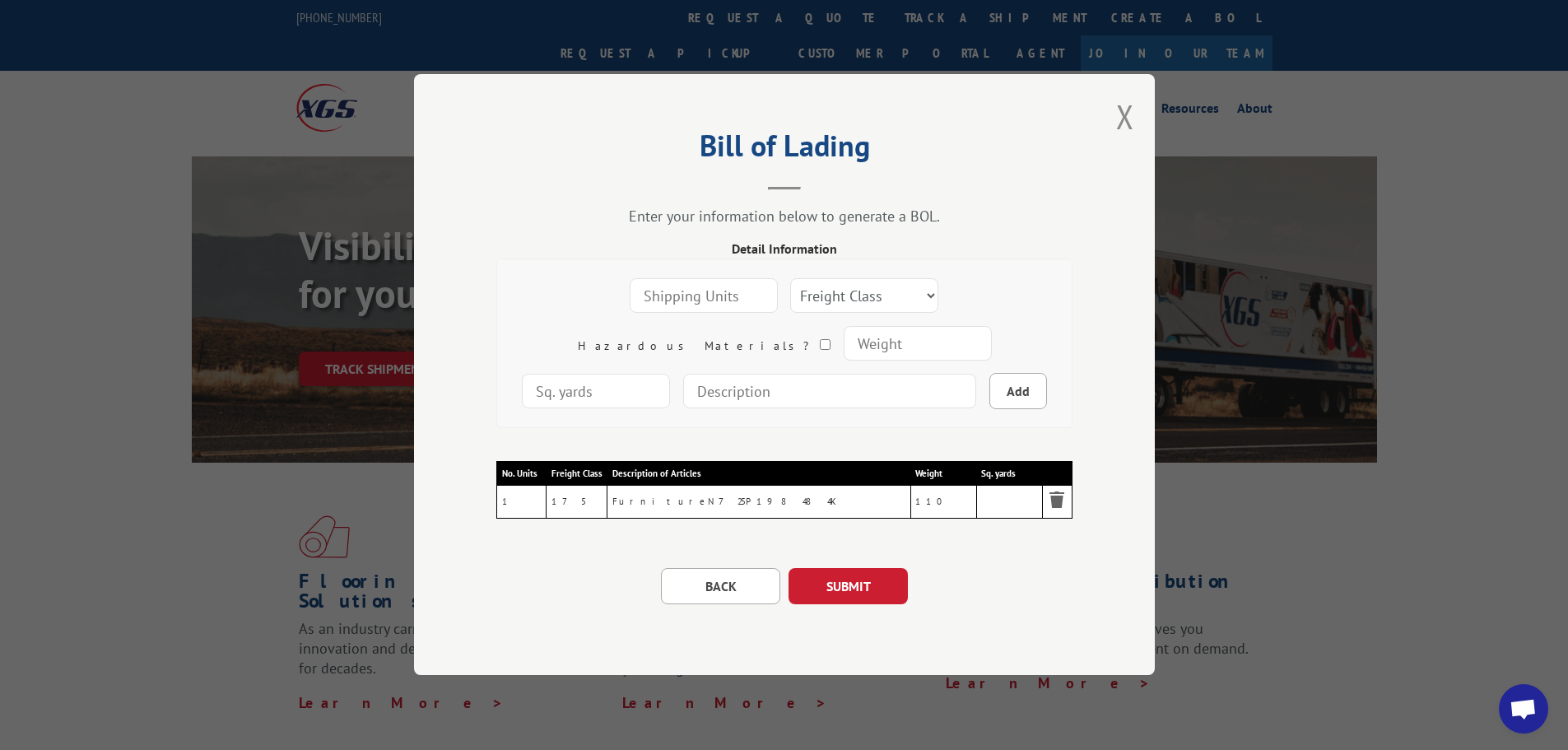
click at [578, 595] on div "BACK SUBMIT" at bounding box center [784, 578] width 576 height 53
click at [546, 550] on div "Detail Information Freight Class 50 55 60 65 70 77 85 92 100 110 125 150 175 20…" at bounding box center [784, 421] width 576 height 366
click at [831, 575] on button "SUBMIT" at bounding box center [849, 587] width 119 height 37
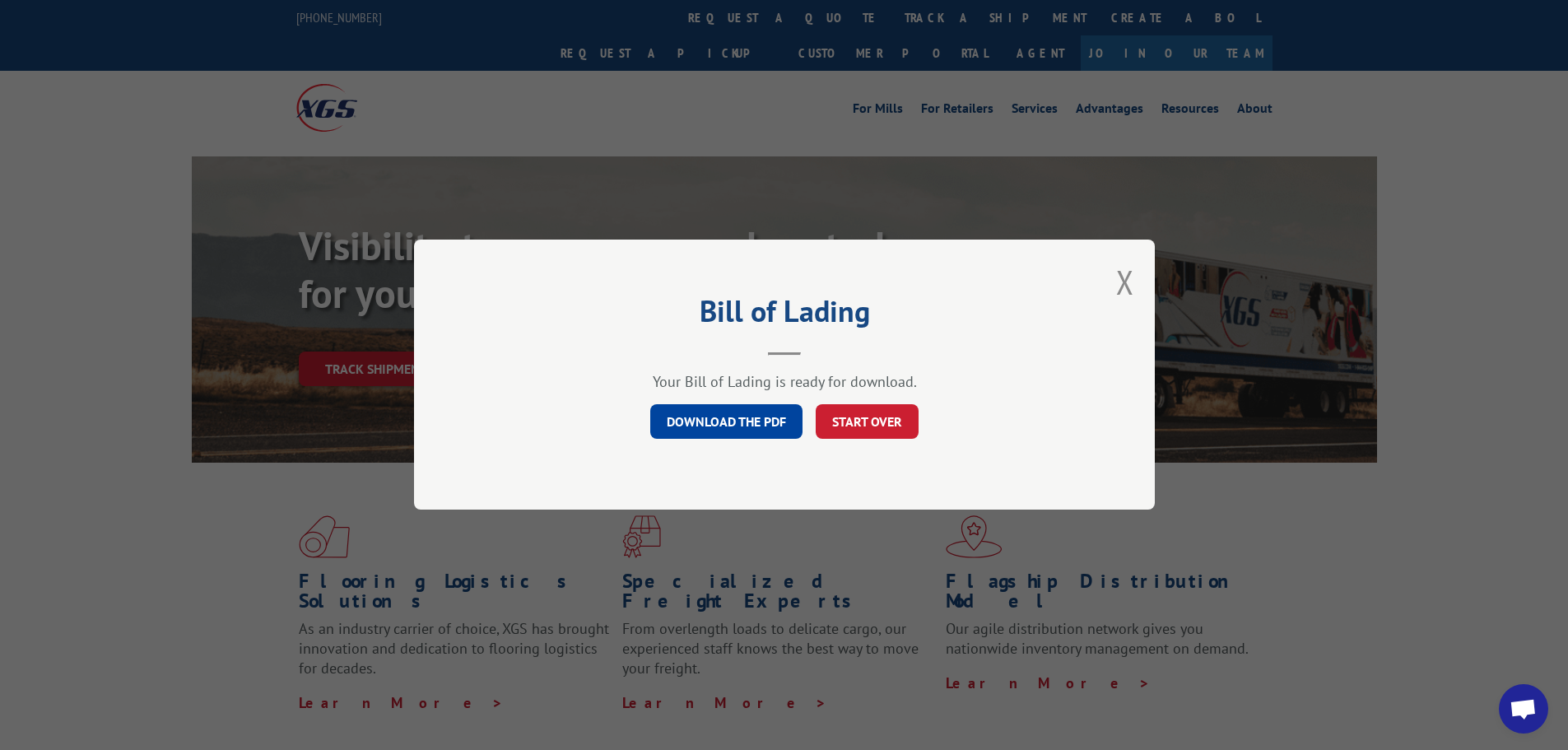
click at [674, 428] on link "DOWNLOAD THE PDF" at bounding box center [726, 422] width 152 height 35
